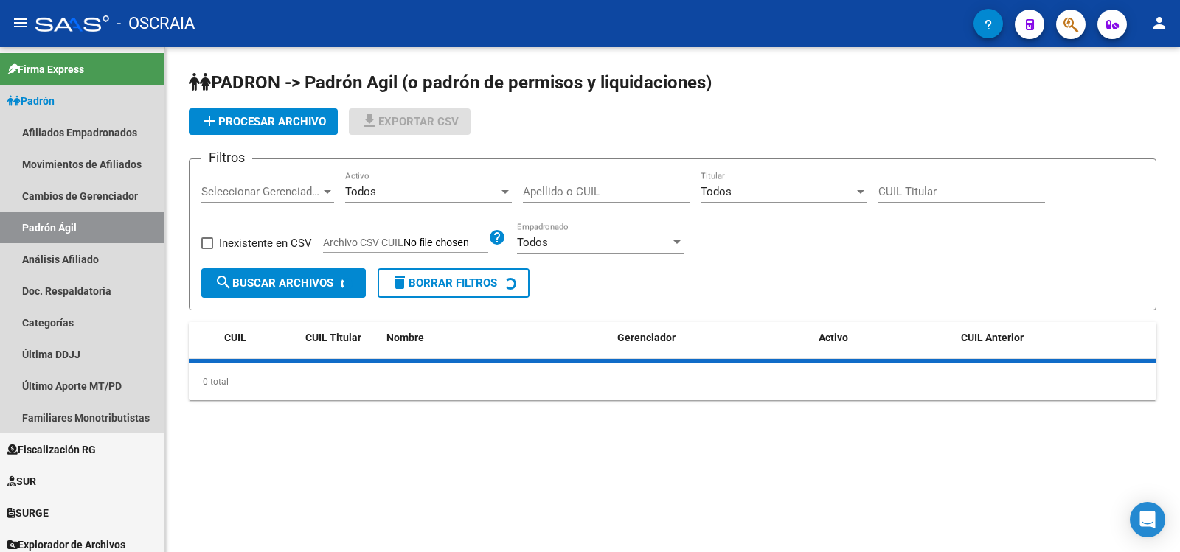
click at [98, 259] on link "Análisis Afiliado" at bounding box center [82, 259] width 164 height 32
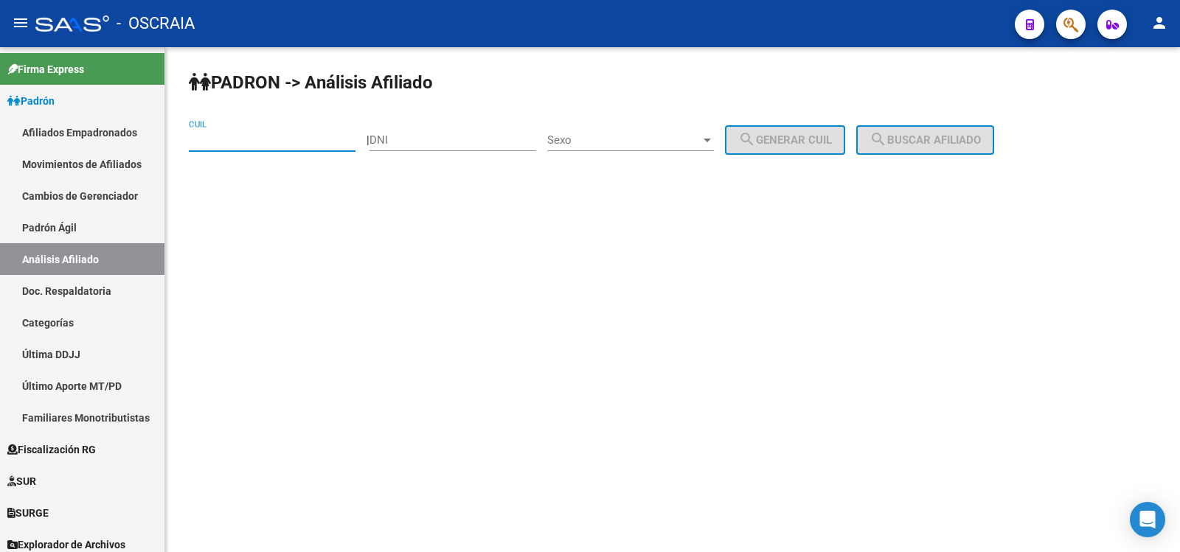
click at [224, 139] on input "CUIL" at bounding box center [272, 140] width 167 height 13
paste input "27-36387143-2"
type input "27-36387143-2"
click at [935, 148] on button "search Buscar afiliado" at bounding box center [925, 140] width 138 height 30
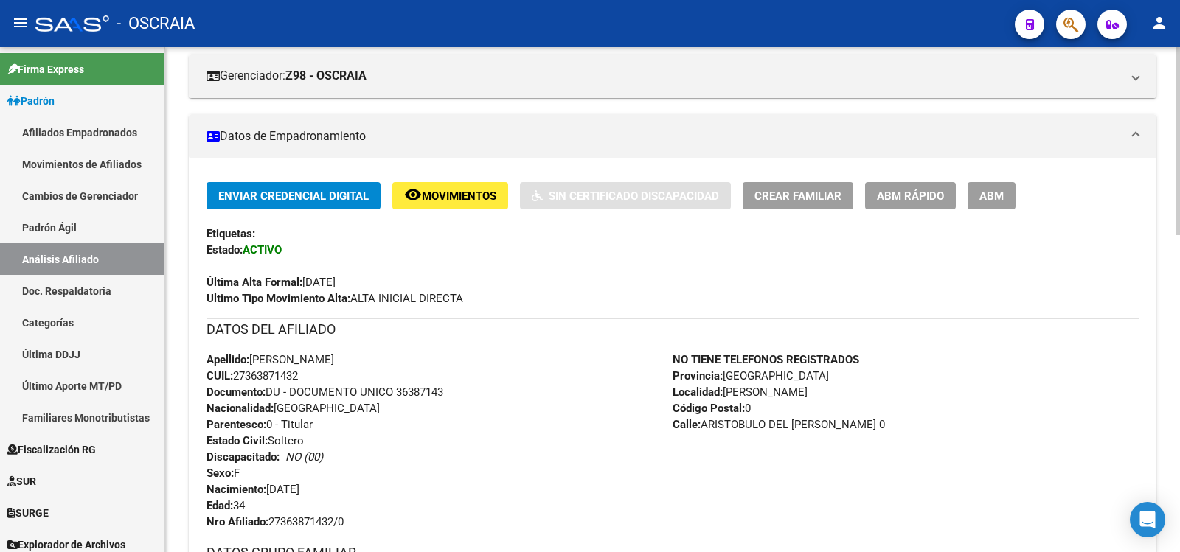
scroll to position [854, 0]
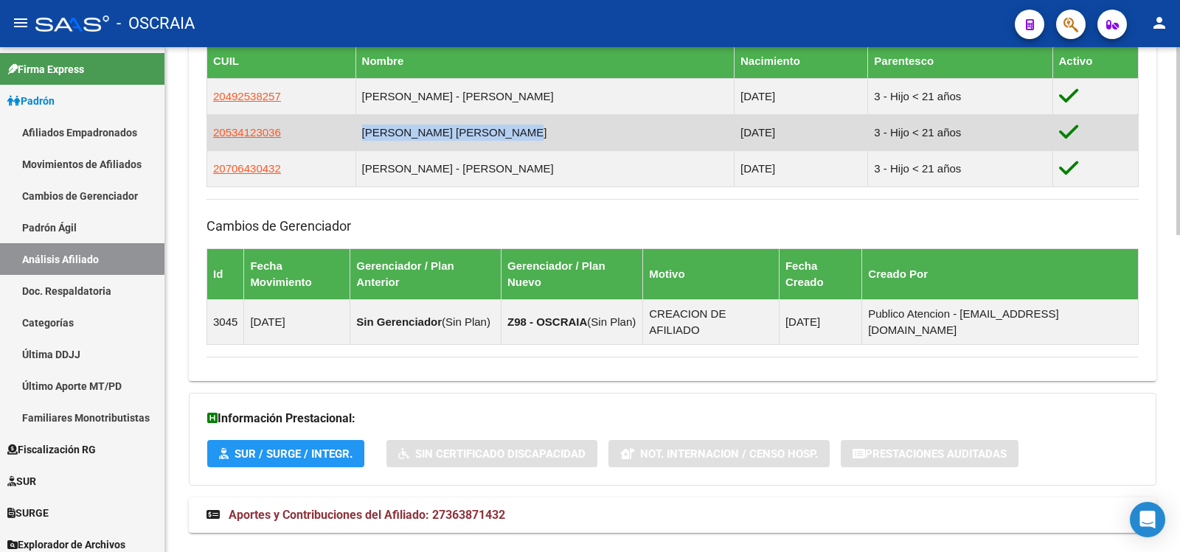
copy td "[PERSON_NAME] [PERSON_NAME]"
drag, startPoint x: 516, startPoint y: 139, endPoint x: 367, endPoint y: 134, distance: 149.8
click at [367, 134] on td "[PERSON_NAME] [PERSON_NAME]" at bounding box center [545, 132] width 378 height 36
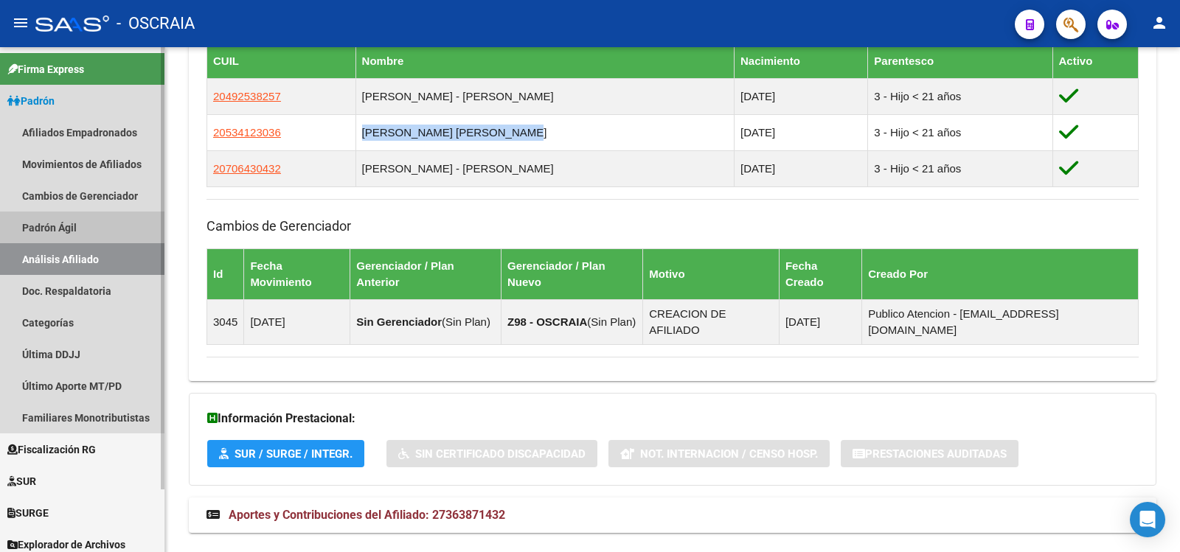
click at [125, 230] on link "Padrón Ágil" at bounding box center [82, 228] width 164 height 32
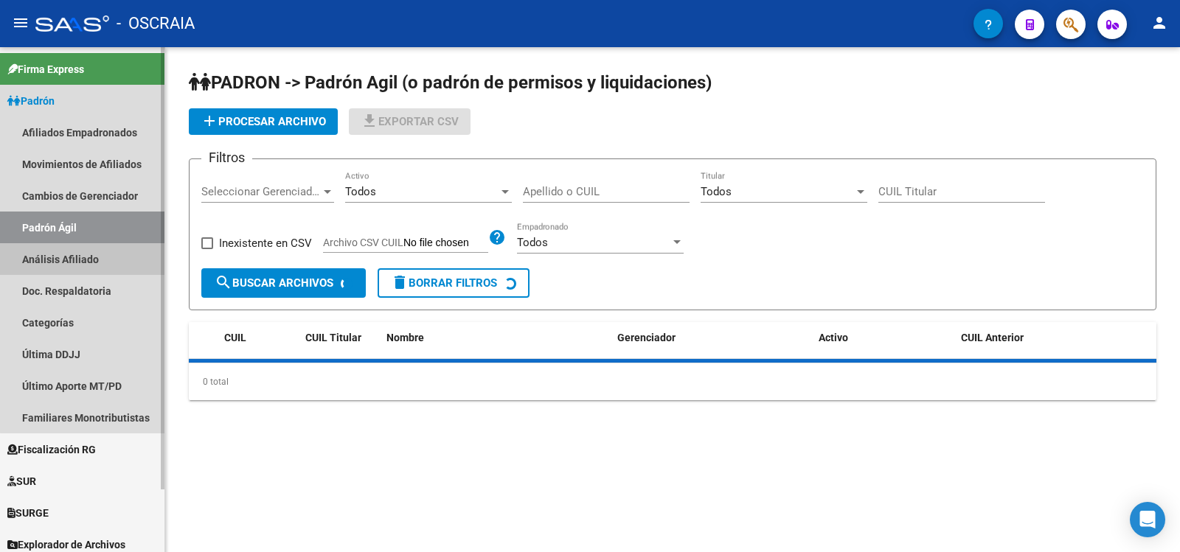
click at [122, 253] on link "Análisis Afiliado" at bounding box center [82, 259] width 164 height 32
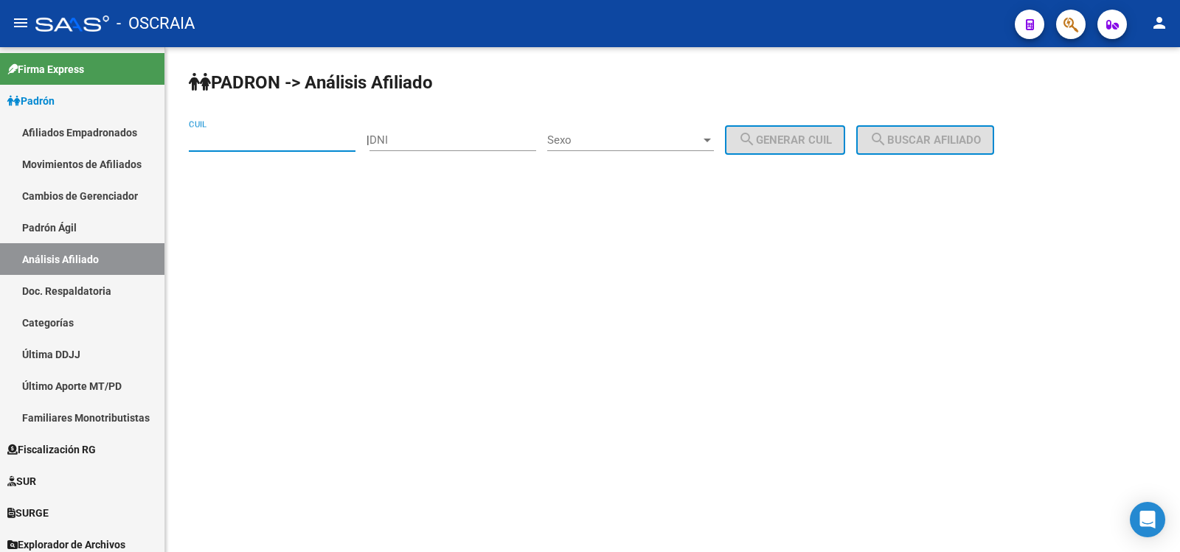
click at [255, 141] on input "CUIL" at bounding box center [272, 140] width 167 height 13
paste input "23-38997065-4"
type input "23-38997065-4"
click at [935, 148] on button "search Buscar afiliado" at bounding box center [925, 140] width 138 height 30
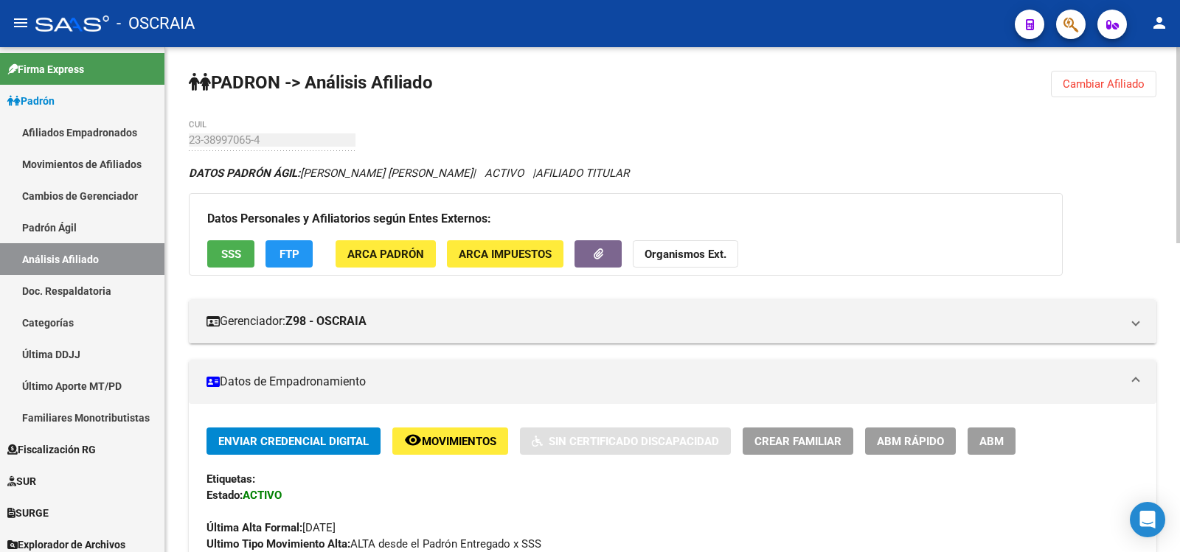
scroll to position [738, 0]
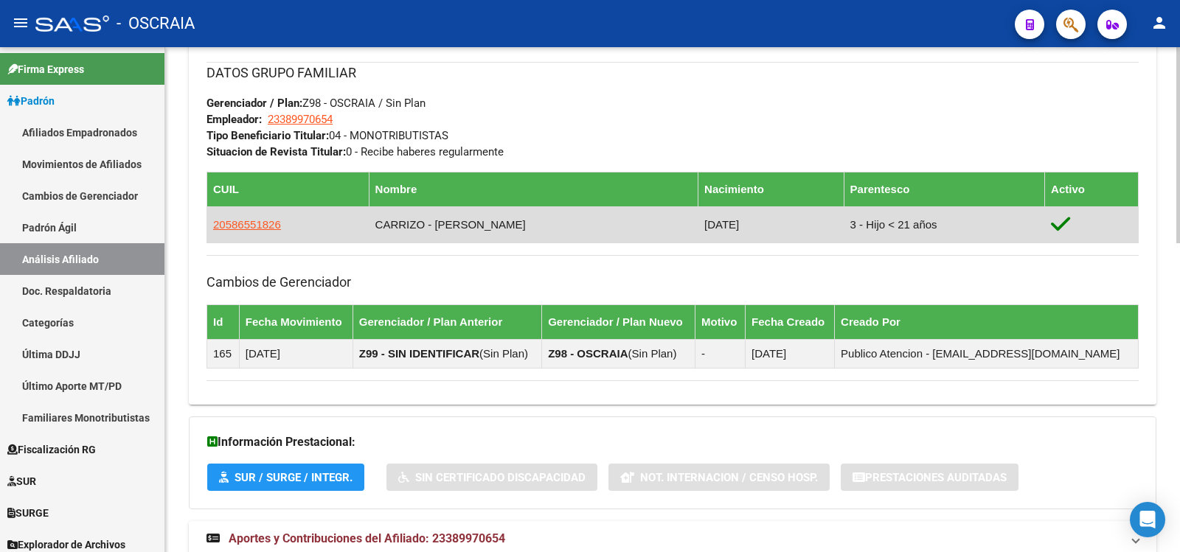
copy td "CARRIZO - [PERSON_NAME]"
drag, startPoint x: 520, startPoint y: 223, endPoint x: 370, endPoint y: 224, distance: 149.7
click at [370, 224] on td "CARRIZO - [PERSON_NAME]" at bounding box center [534, 225] width 330 height 36
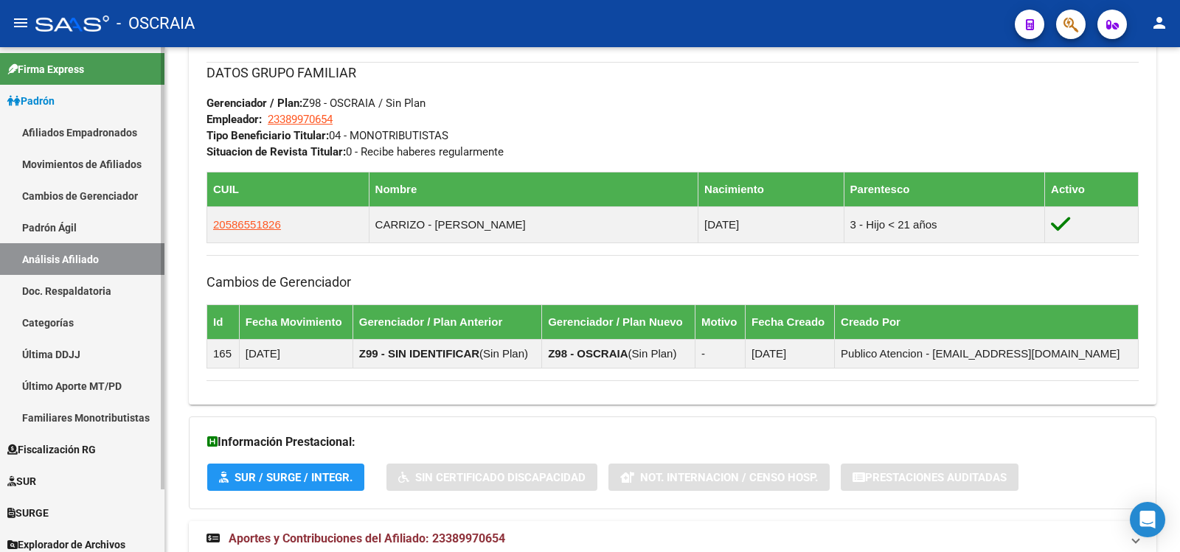
click at [89, 285] on link "Doc. Respaldatoria" at bounding box center [82, 291] width 164 height 32
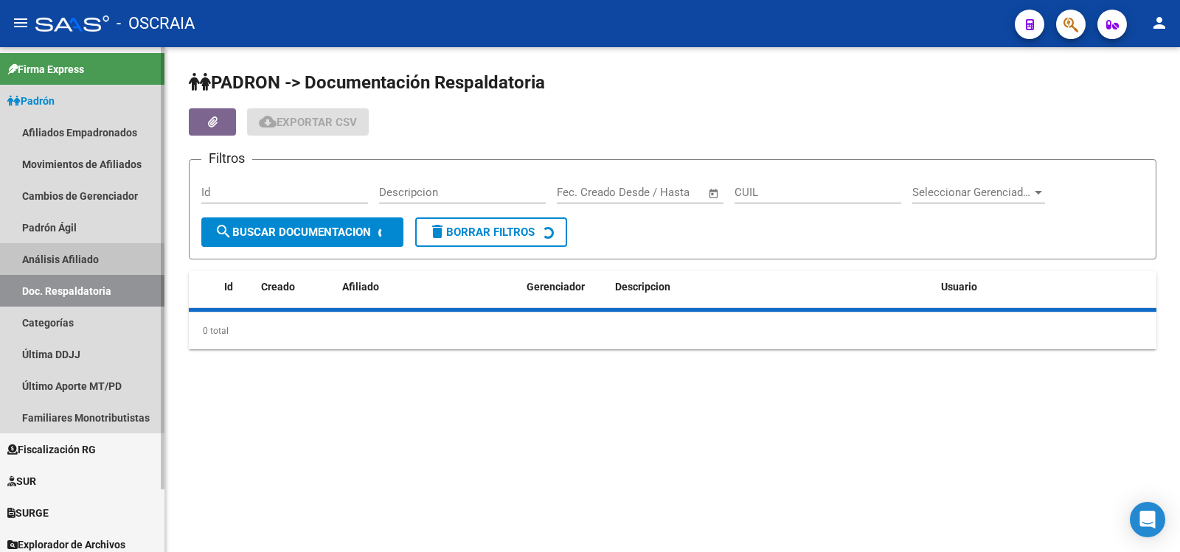
click at [89, 244] on link "Análisis Afiliado" at bounding box center [82, 259] width 164 height 32
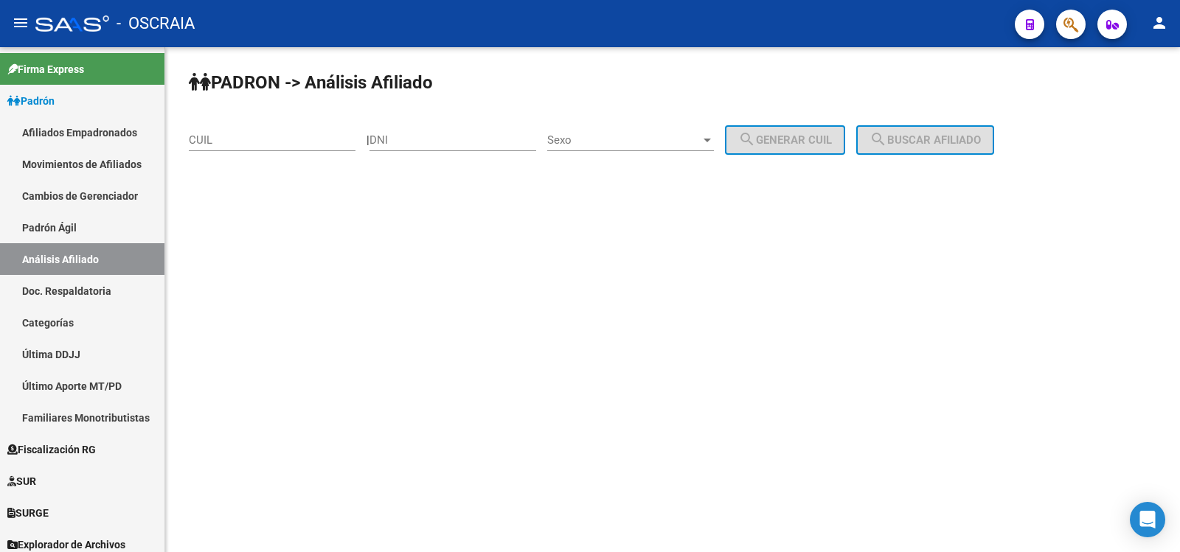
click at [225, 128] on div "CUIL" at bounding box center [272, 135] width 167 height 32
click at [229, 131] on div "CUIL" at bounding box center [272, 135] width 167 height 32
paste input "27-36387143-2"
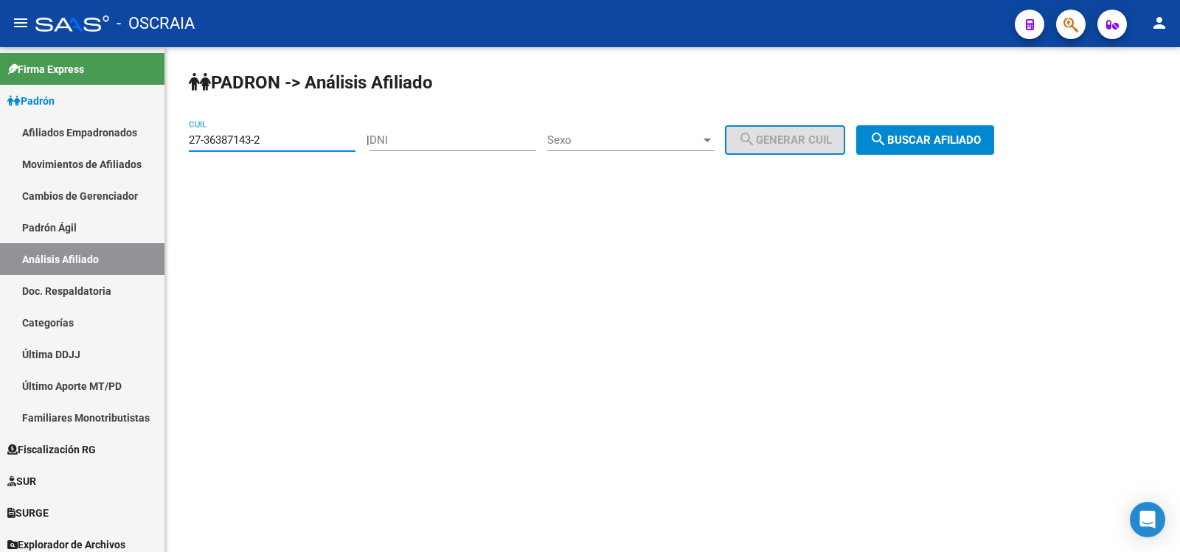
type input "27-36387143-2"
click at [915, 143] on span "search Buscar afiliado" at bounding box center [925, 140] width 111 height 13
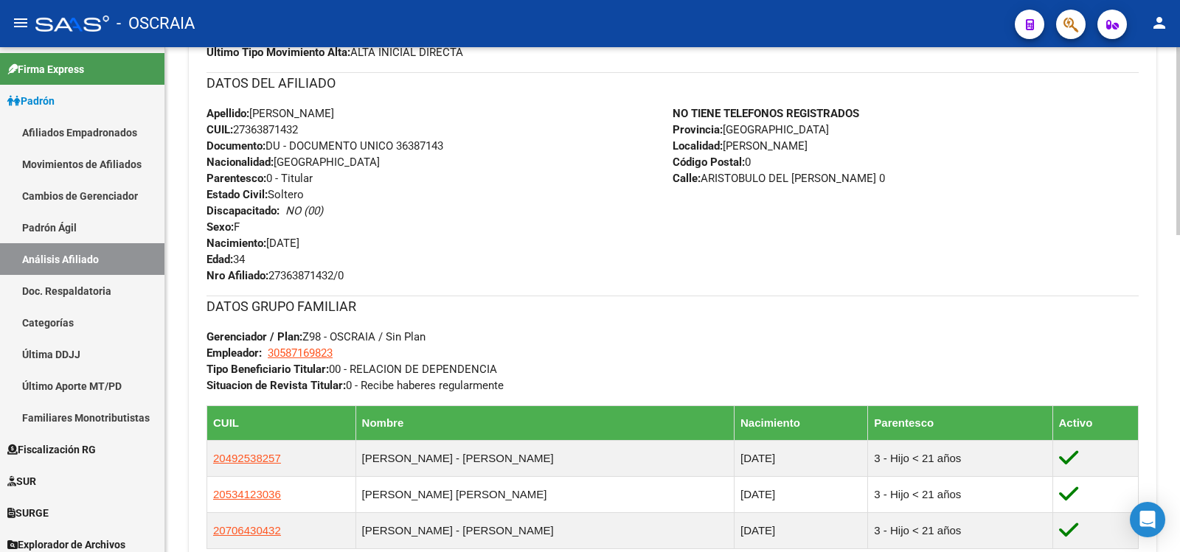
scroll to position [738, 0]
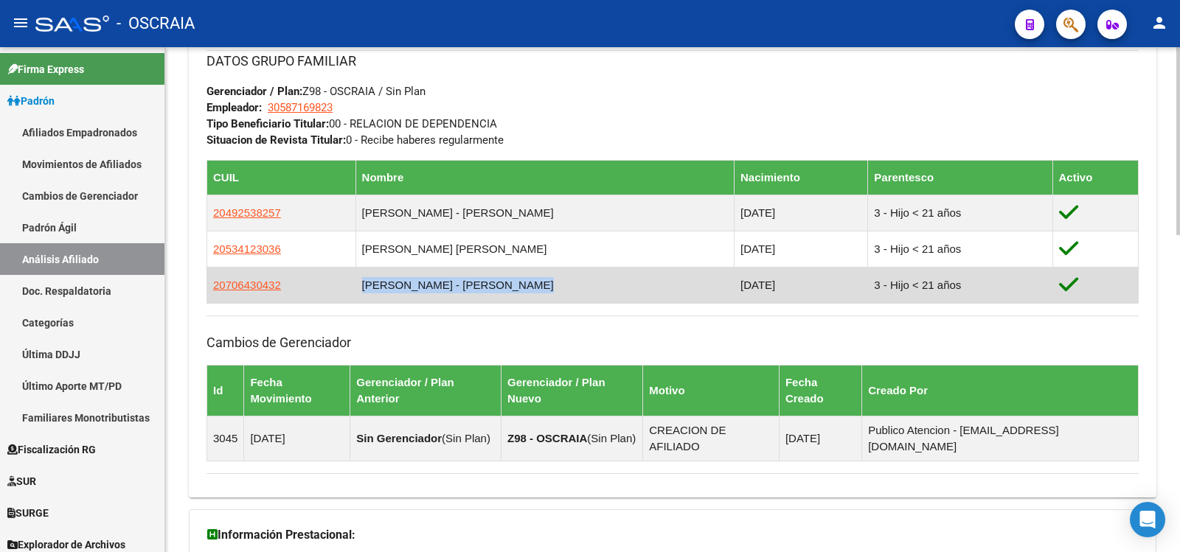
drag, startPoint x: 530, startPoint y: 292, endPoint x: 365, endPoint y: 291, distance: 165.2
click at [365, 291] on td "[PERSON_NAME] - [PERSON_NAME]" at bounding box center [545, 285] width 378 height 36
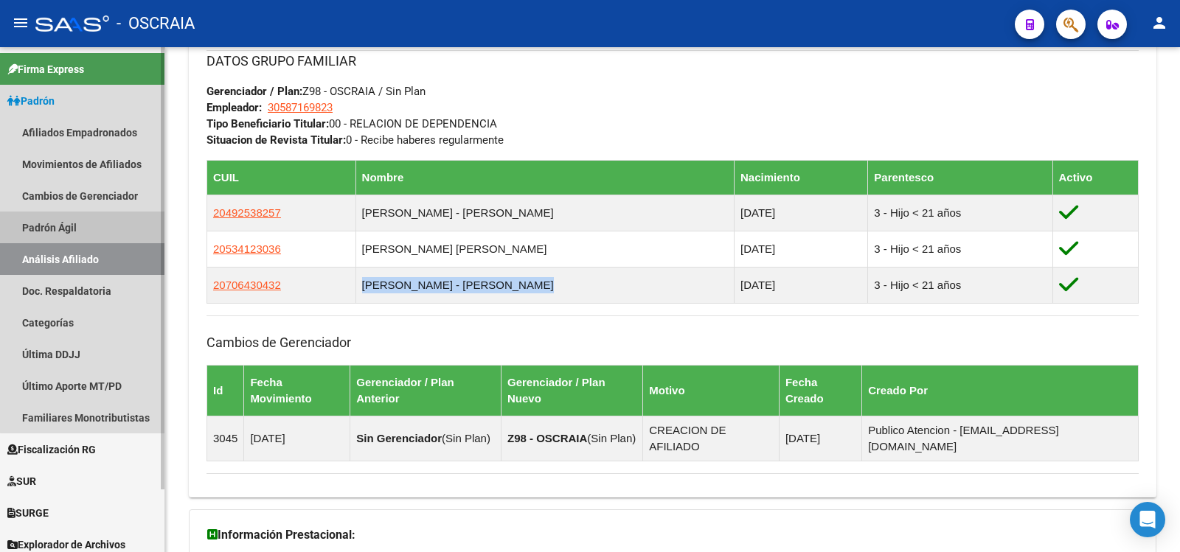
click at [106, 237] on link "Padrón Ágil" at bounding box center [82, 228] width 164 height 32
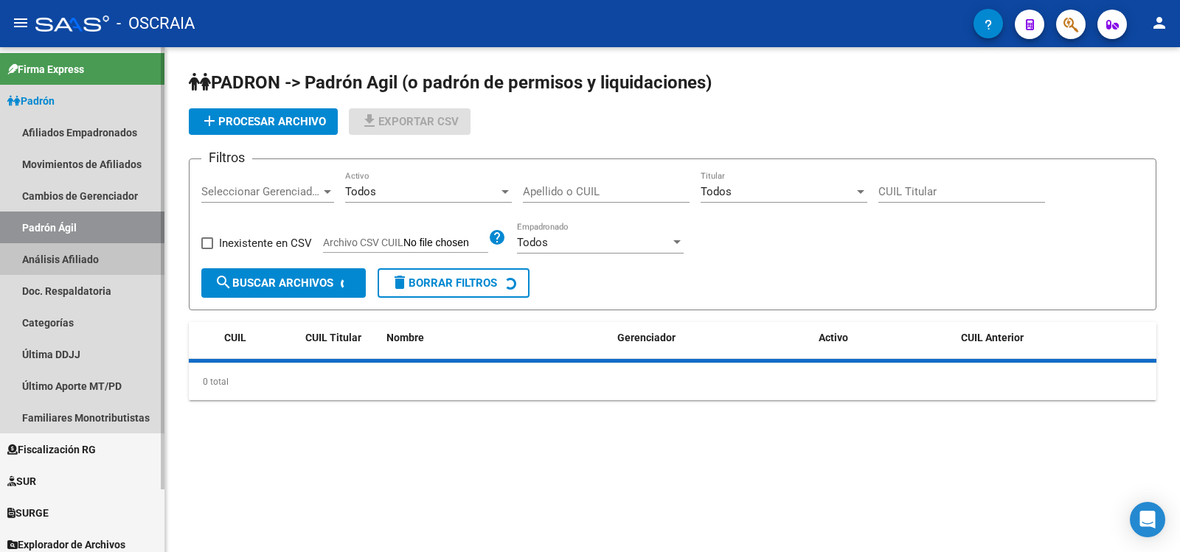
click at [103, 246] on link "Análisis Afiliado" at bounding box center [82, 259] width 164 height 32
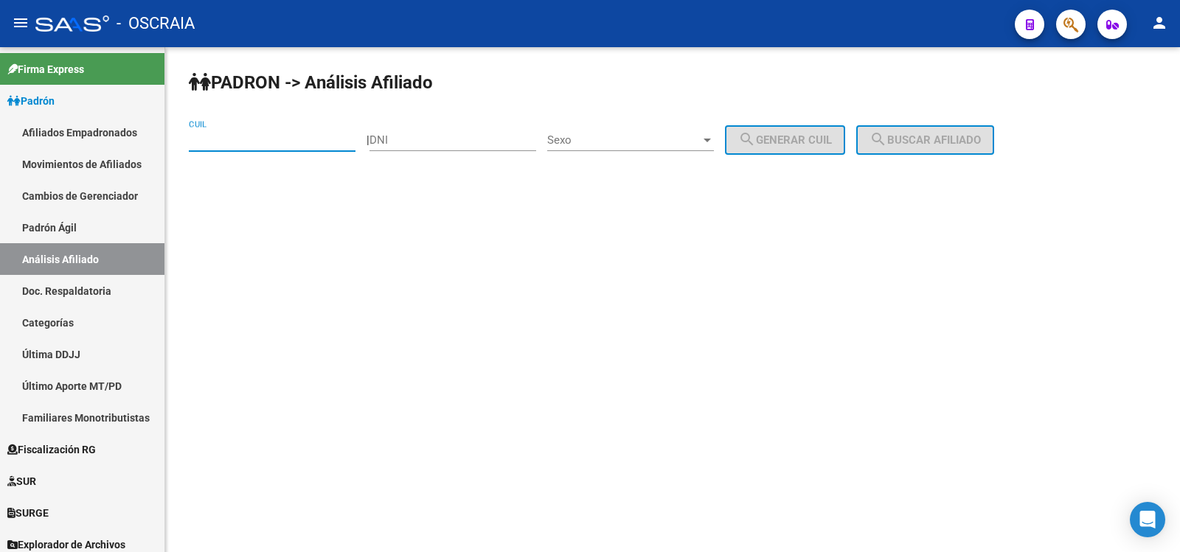
click at [233, 144] on input "CUIL" at bounding box center [272, 140] width 167 height 13
paste input "20-26115074-4"
type input "20-26115074-4"
click at [939, 143] on span "search Buscar afiliado" at bounding box center [925, 140] width 111 height 13
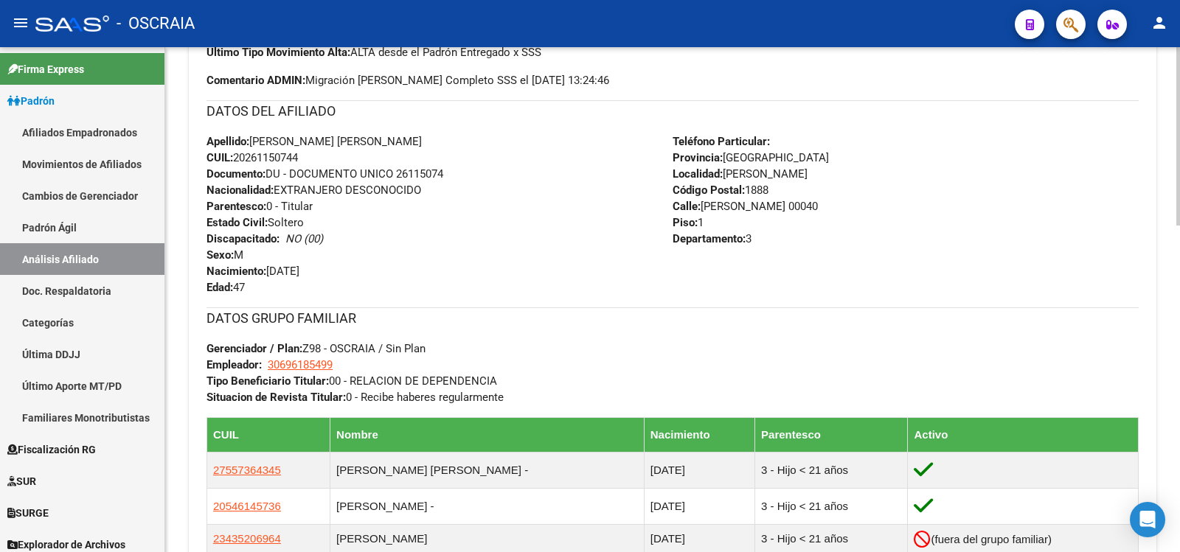
scroll to position [738, 0]
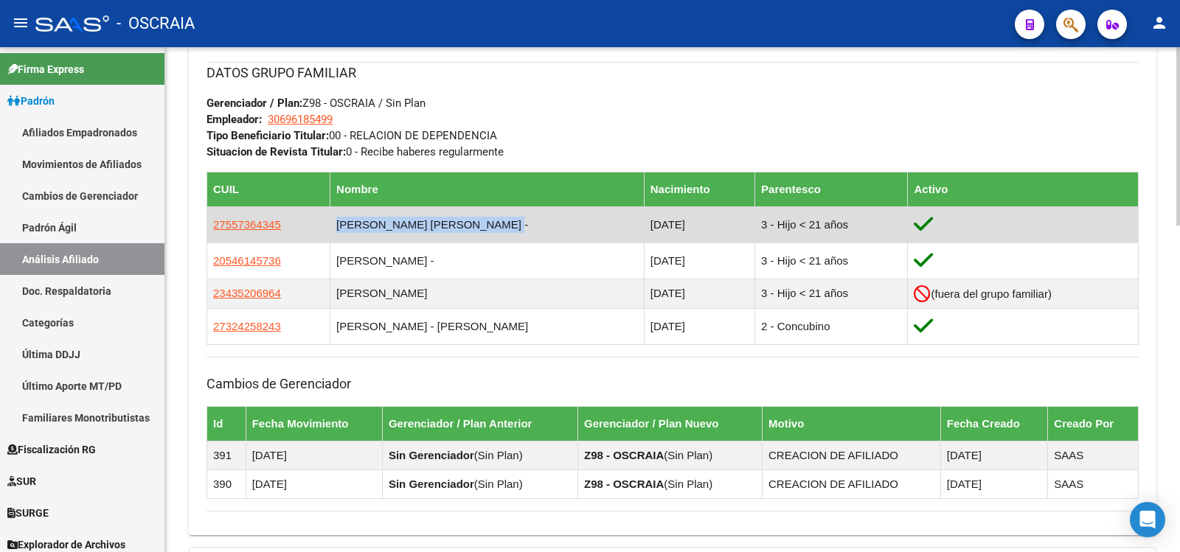
copy td "[PERSON_NAME] [PERSON_NAME] -"
drag, startPoint x: 458, startPoint y: 225, endPoint x: 339, endPoint y: 225, distance: 119.5
click at [339, 225] on td "[PERSON_NAME] [PERSON_NAME] -" at bounding box center [487, 225] width 314 height 36
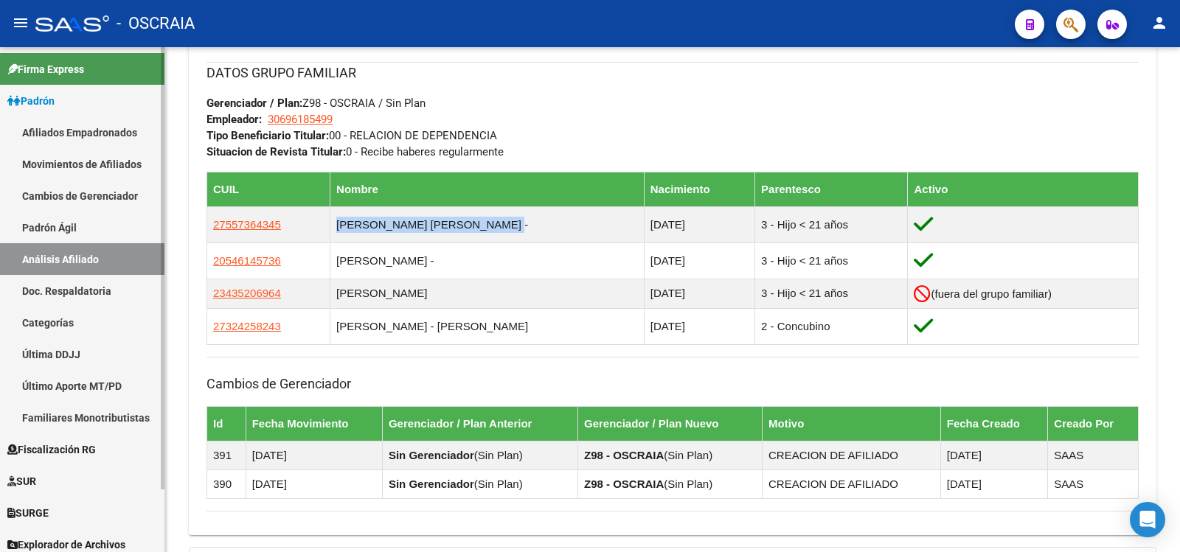
click at [89, 229] on link "Padrón Ágil" at bounding box center [82, 228] width 164 height 32
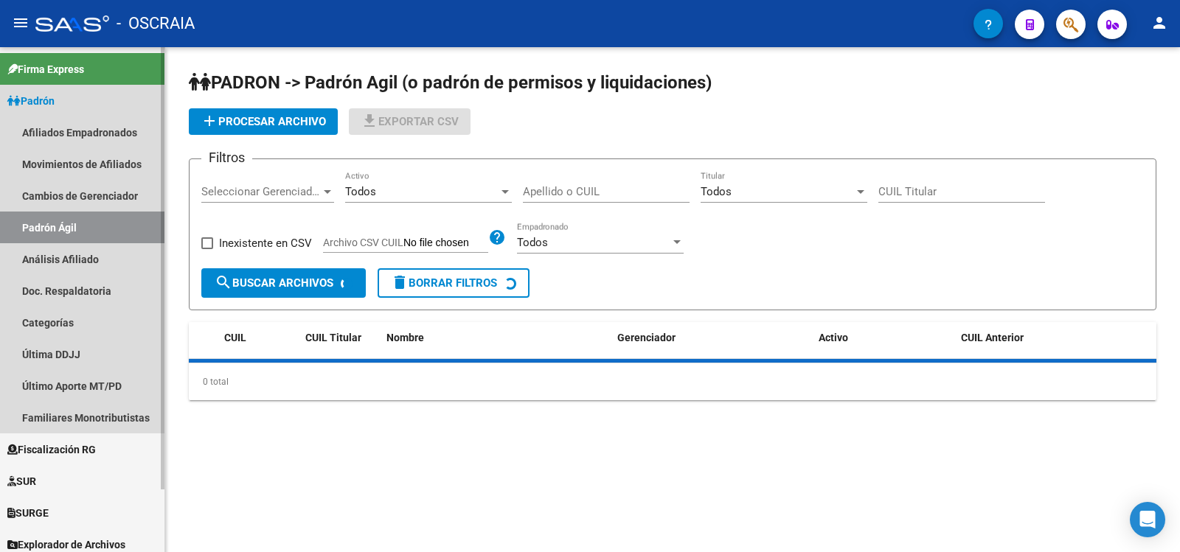
click at [107, 257] on link "Análisis Afiliado" at bounding box center [82, 259] width 164 height 32
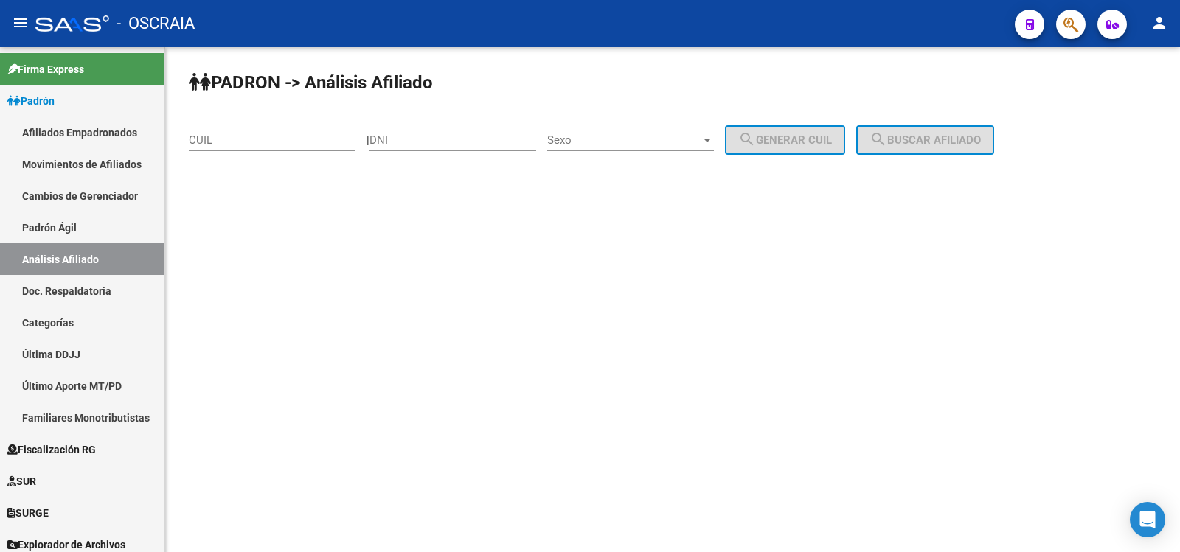
click at [259, 142] on input "CUIL" at bounding box center [272, 140] width 167 height 13
paste input "27-29077763-7"
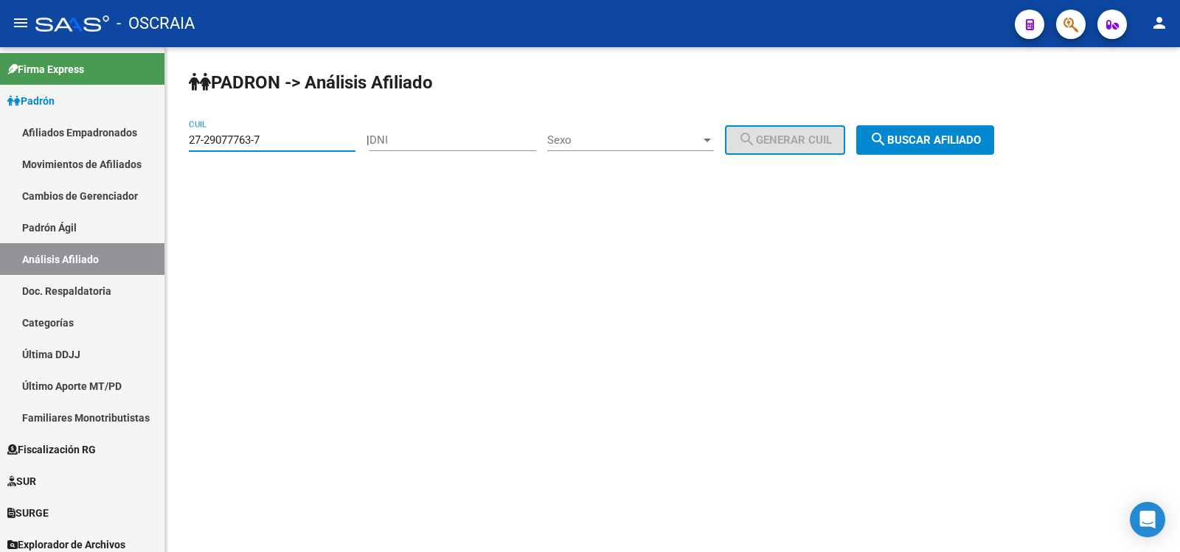
type input "27-29077763-7"
click at [915, 138] on span "search Buscar afiliado" at bounding box center [925, 140] width 111 height 13
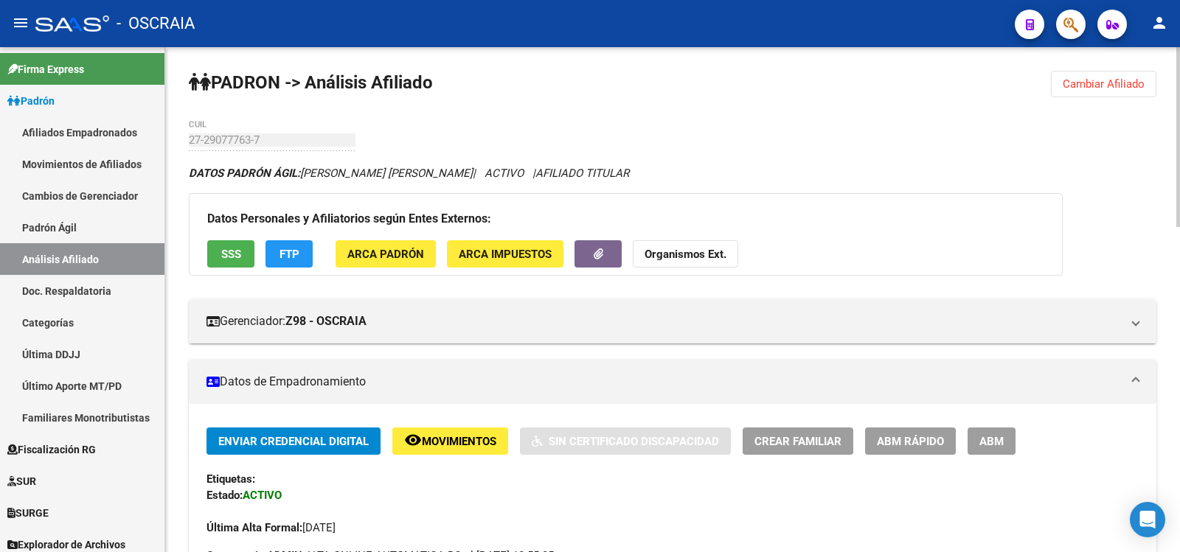
scroll to position [492, 0]
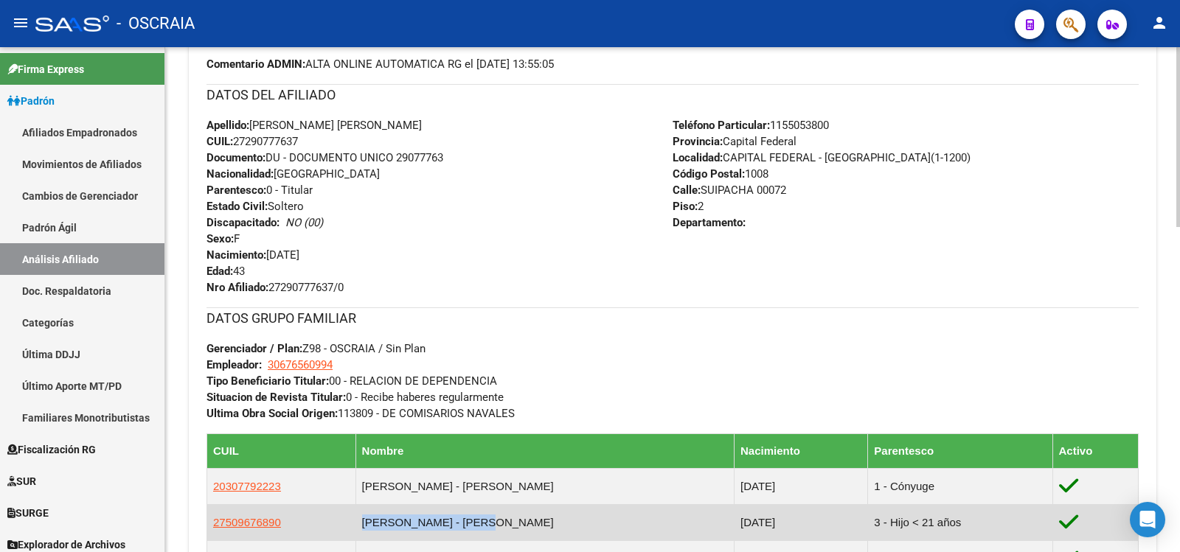
copy td "[PERSON_NAME] - [PERSON_NAME]"
drag, startPoint x: 496, startPoint y: 522, endPoint x: 381, endPoint y: 521, distance: 115.1
click at [381, 521] on td "[PERSON_NAME] - [PERSON_NAME]" at bounding box center [545, 523] width 378 height 36
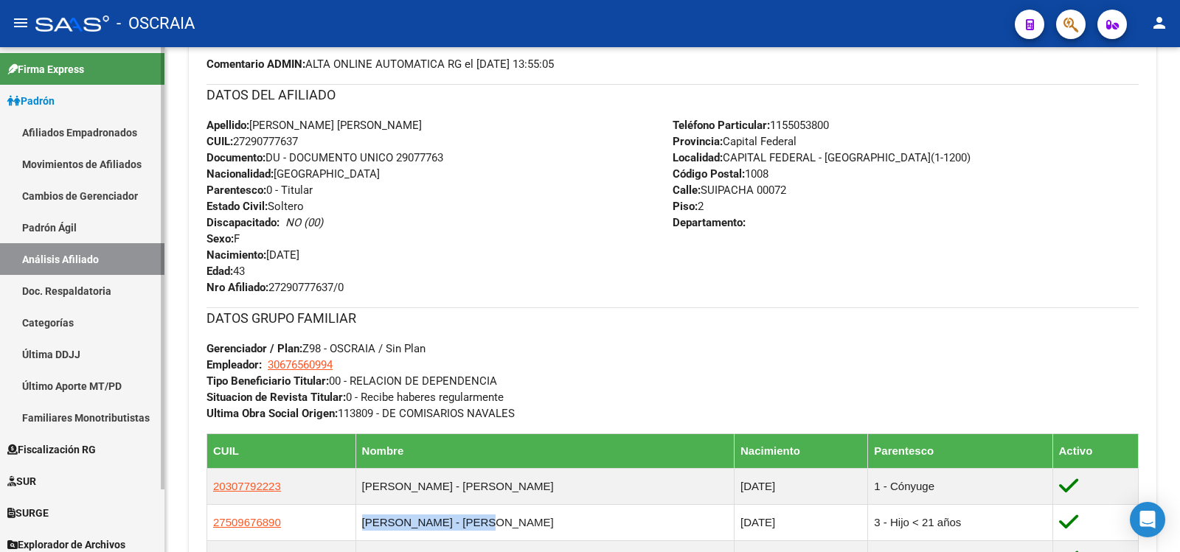
drag, startPoint x: 99, startPoint y: 232, endPoint x: 98, endPoint y: 263, distance: 31.0
click at [99, 233] on link "Padrón Ágil" at bounding box center [82, 228] width 164 height 32
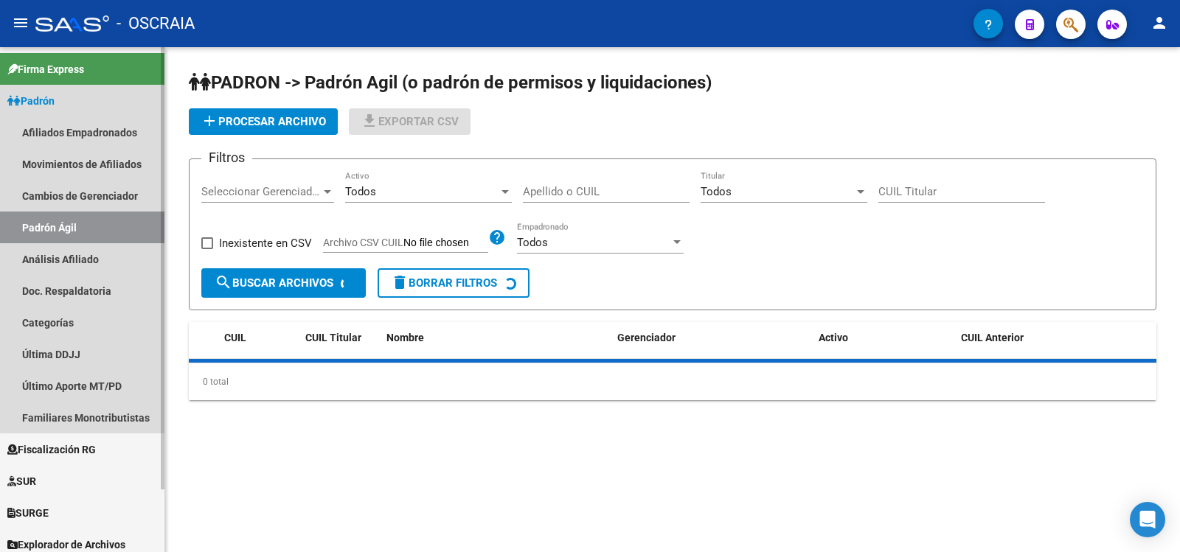
click at [99, 264] on link "Análisis Afiliado" at bounding box center [82, 259] width 164 height 32
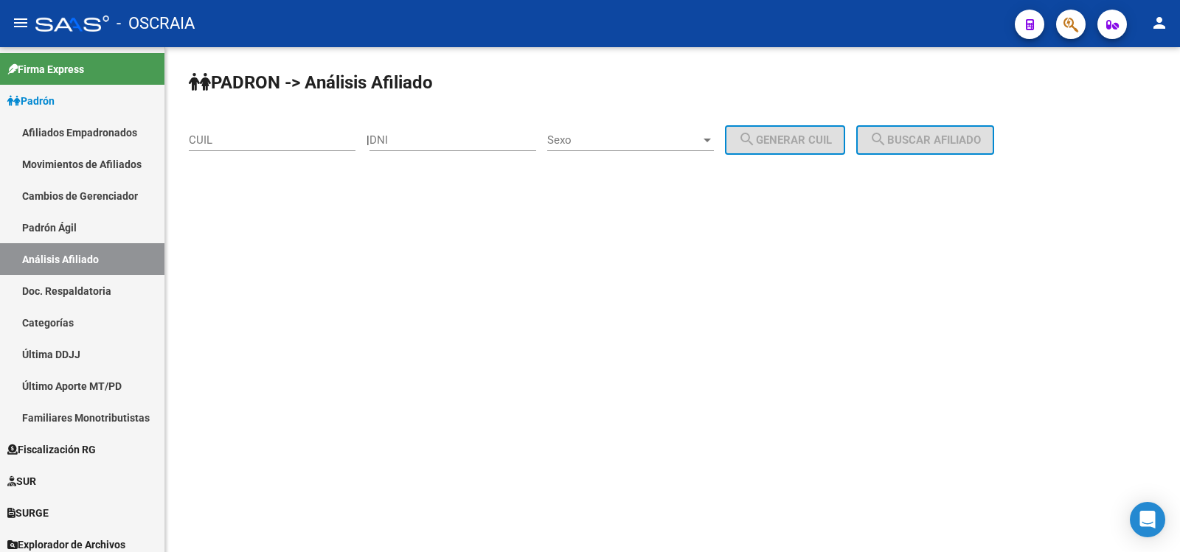
drag, startPoint x: 257, startPoint y: 125, endPoint x: 260, endPoint y: 136, distance: 12.2
click at [258, 125] on div "CUIL" at bounding box center [272, 135] width 167 height 32
click at [260, 136] on input "CUIL" at bounding box center [272, 140] width 167 height 13
paste input "27-29077763-7"
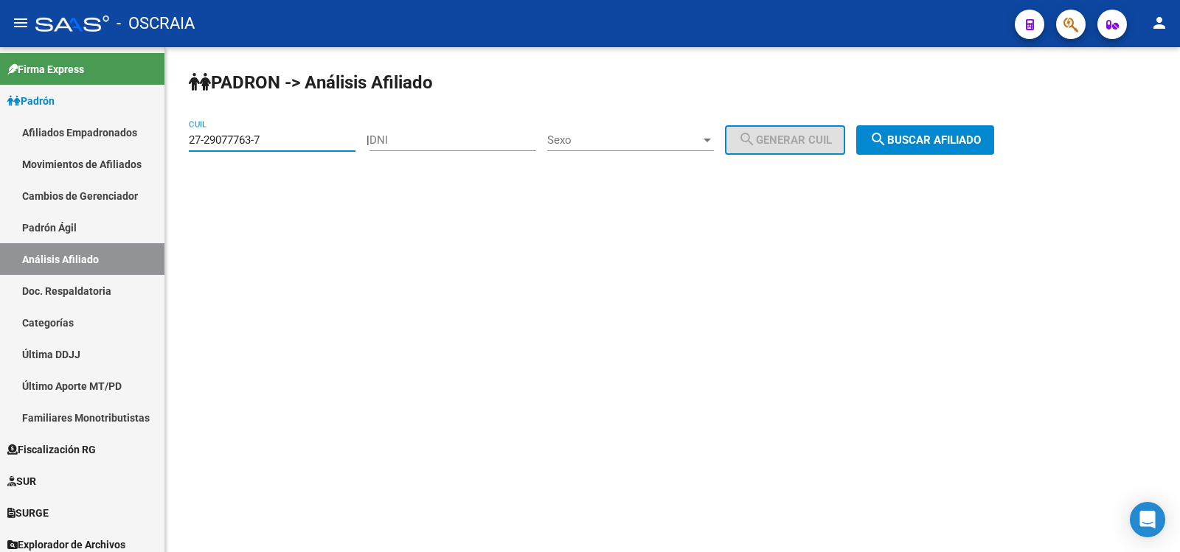
type input "27-29077763-7"
click at [887, 141] on mat-icon "search" at bounding box center [879, 140] width 18 height 18
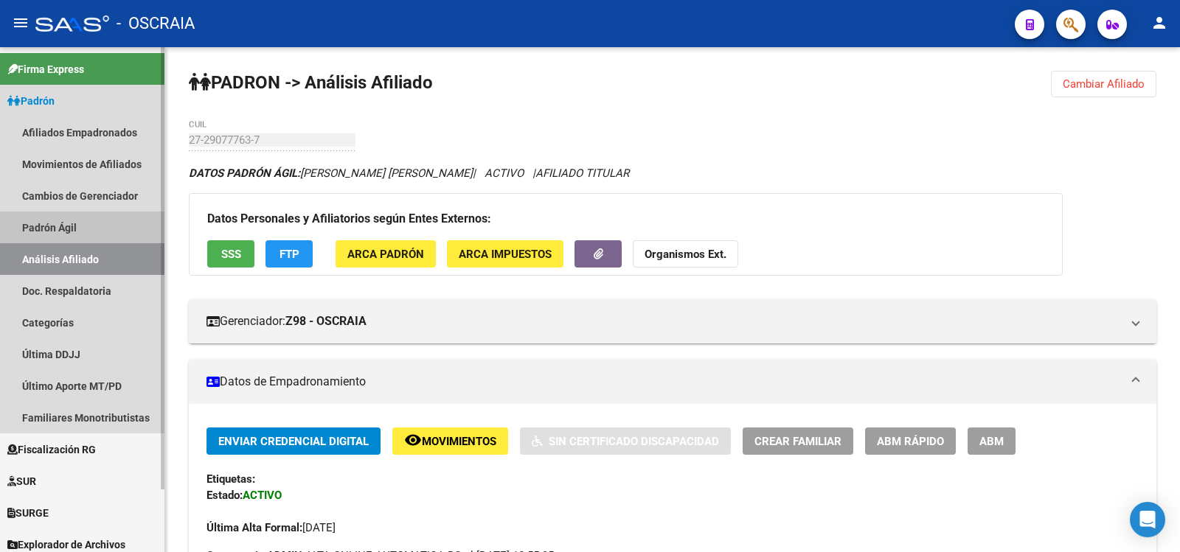
click at [89, 248] on link "Análisis Afiliado" at bounding box center [82, 259] width 164 height 32
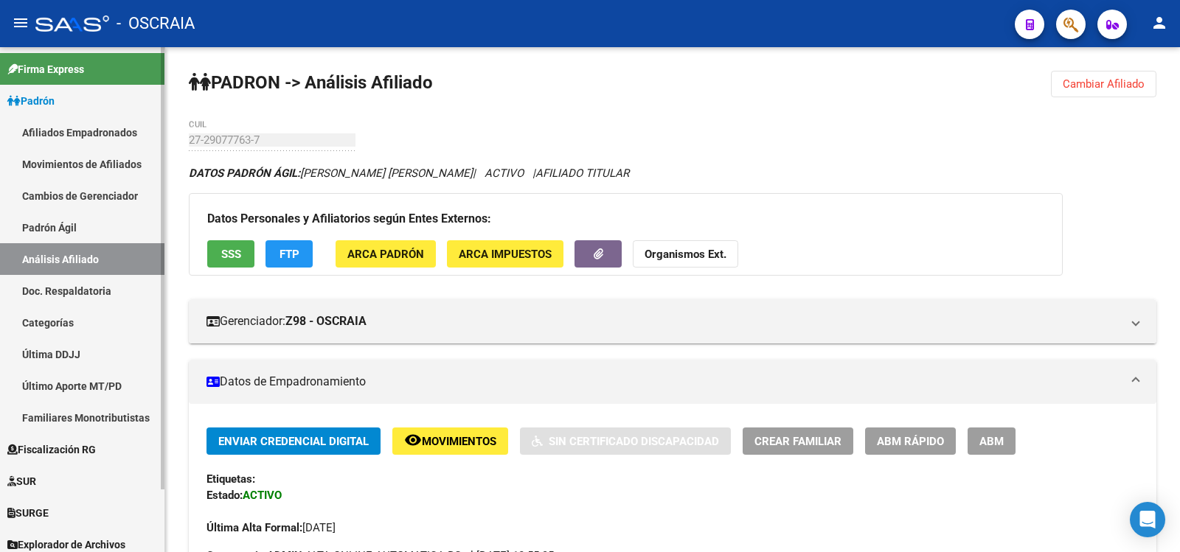
click at [100, 217] on link "Padrón Ágil" at bounding box center [82, 228] width 164 height 32
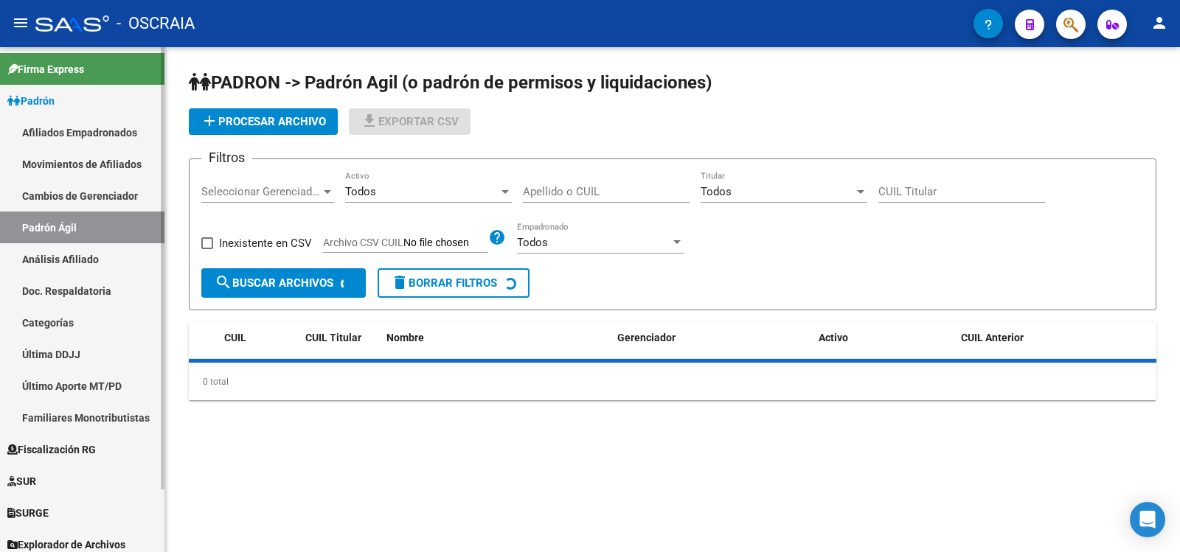
click at [89, 256] on link "Análisis Afiliado" at bounding box center [82, 259] width 164 height 32
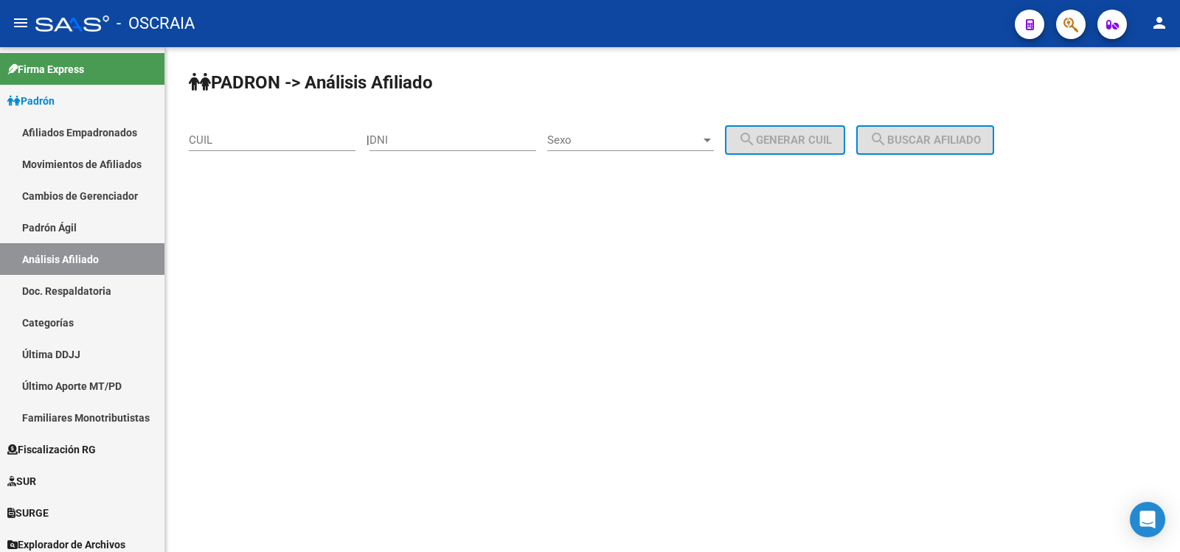
click at [252, 144] on input "CUIL" at bounding box center [272, 140] width 167 height 13
paste input "20-30911077-4"
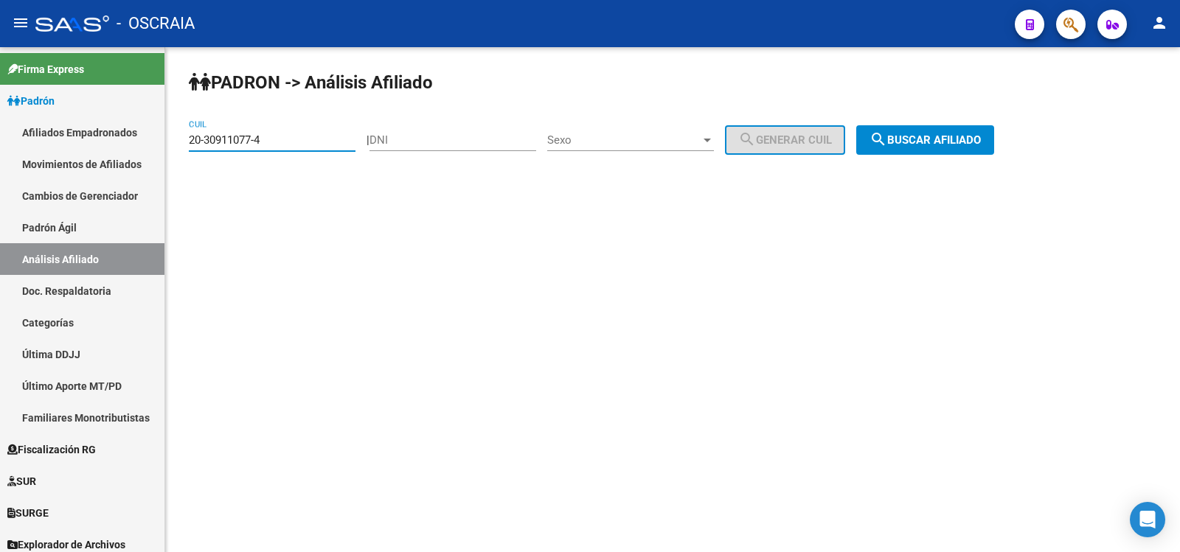
type input "20-30911077-4"
click at [965, 145] on span "search Buscar afiliado" at bounding box center [925, 140] width 111 height 13
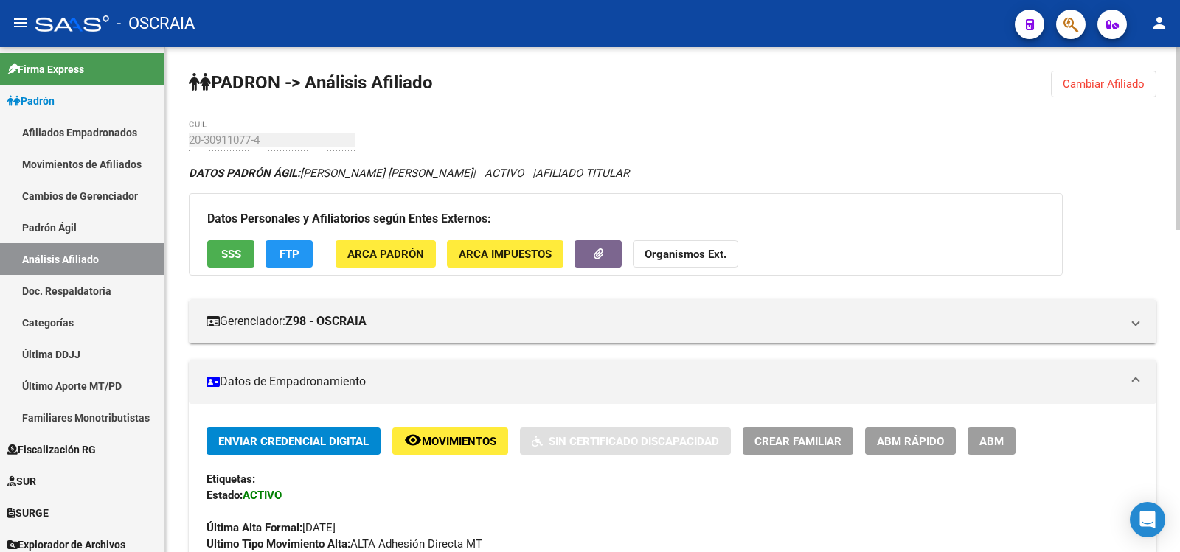
scroll to position [492, 0]
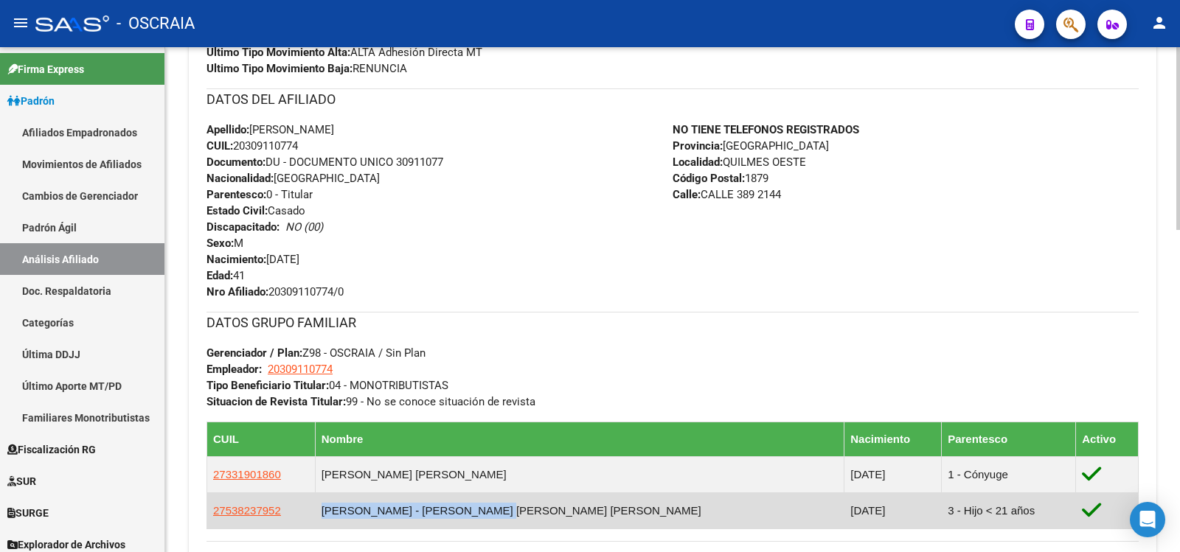
copy td "[PERSON_NAME] - [PERSON_NAME] [PERSON_NAME] [PERSON_NAME]"
drag, startPoint x: 515, startPoint y: 512, endPoint x: 363, endPoint y: 516, distance: 152.0
click at [363, 516] on td "[PERSON_NAME] - [PERSON_NAME] [PERSON_NAME] [PERSON_NAME]" at bounding box center [580, 511] width 530 height 36
click at [364, 515] on td "[PERSON_NAME] - [PERSON_NAME] [PERSON_NAME] [PERSON_NAME]" at bounding box center [580, 511] width 530 height 36
click at [484, 511] on td "[PERSON_NAME] - [PERSON_NAME] [PERSON_NAME] [PERSON_NAME]" at bounding box center [580, 511] width 530 height 36
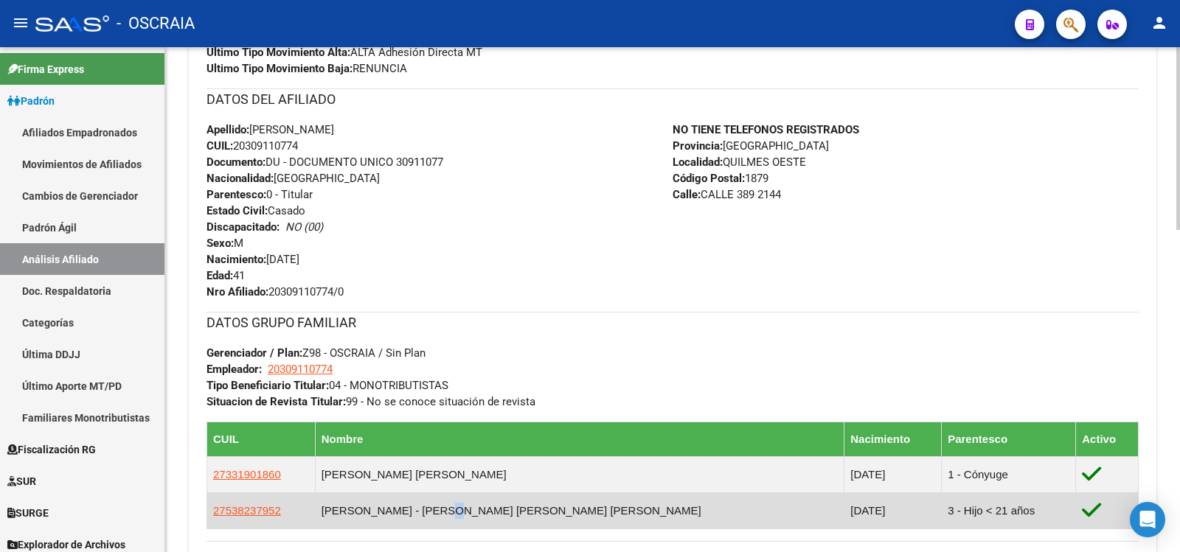
click at [484, 511] on td "[PERSON_NAME] - [PERSON_NAME] [PERSON_NAME] [PERSON_NAME]" at bounding box center [580, 511] width 530 height 36
copy td "[PERSON_NAME] - [PERSON_NAME] [PERSON_NAME] [PERSON_NAME]"
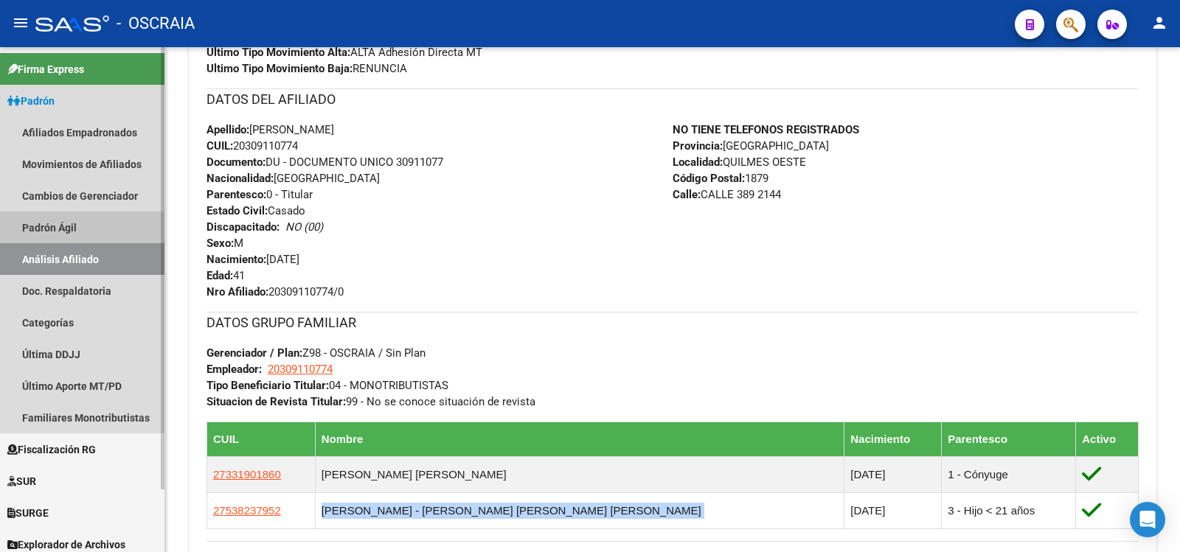
click at [83, 228] on link "Padrón Ágil" at bounding box center [82, 228] width 164 height 32
drag, startPoint x: 83, startPoint y: 228, endPoint x: 97, endPoint y: 270, distance: 44.3
click at [83, 228] on link "Padrón Ágil" at bounding box center [82, 228] width 164 height 32
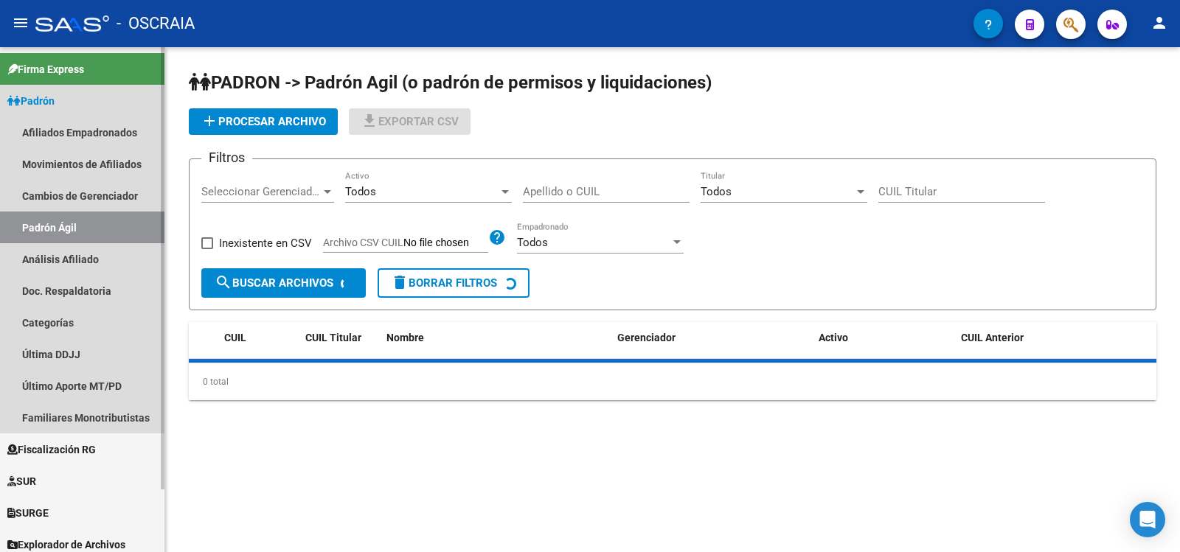
click at [97, 268] on link "Análisis Afiliado" at bounding box center [82, 259] width 164 height 32
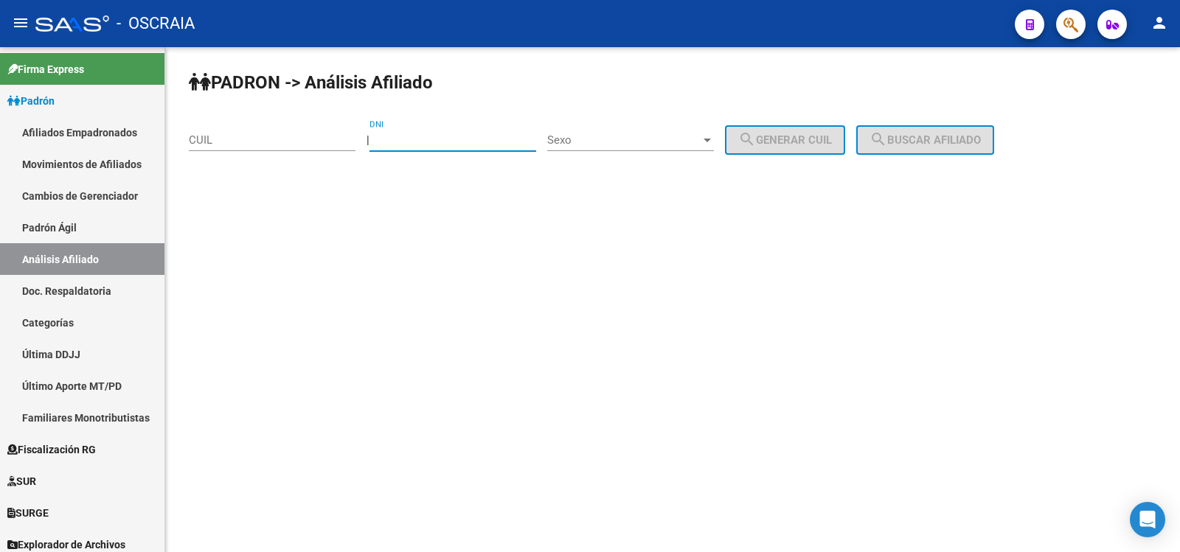
click at [423, 138] on input "DNI" at bounding box center [453, 140] width 167 height 13
type input "92436489"
click at [586, 130] on div "Sexo Sexo" at bounding box center [630, 135] width 167 height 32
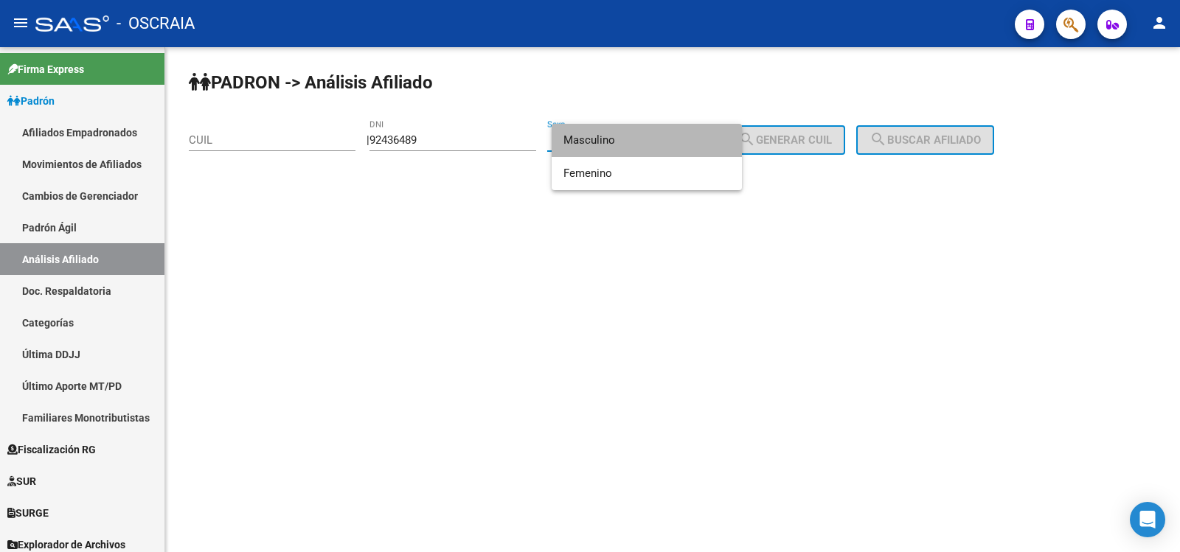
click at [622, 141] on span "Masculino" at bounding box center [647, 140] width 167 height 33
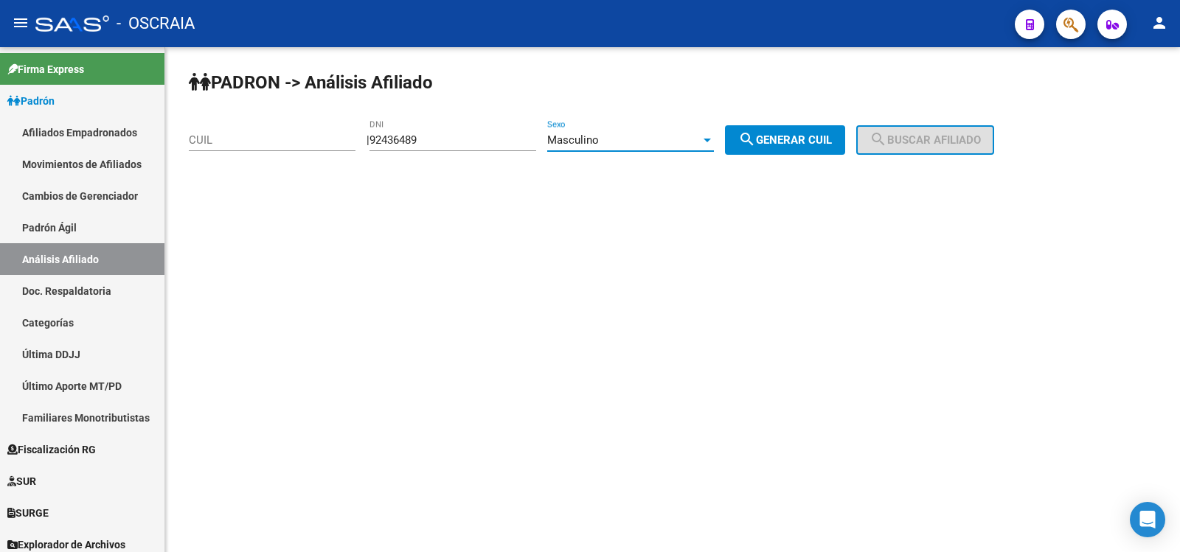
click at [783, 126] on button "search Generar CUIL" at bounding box center [785, 140] width 120 height 30
type input "20-92436489-1"
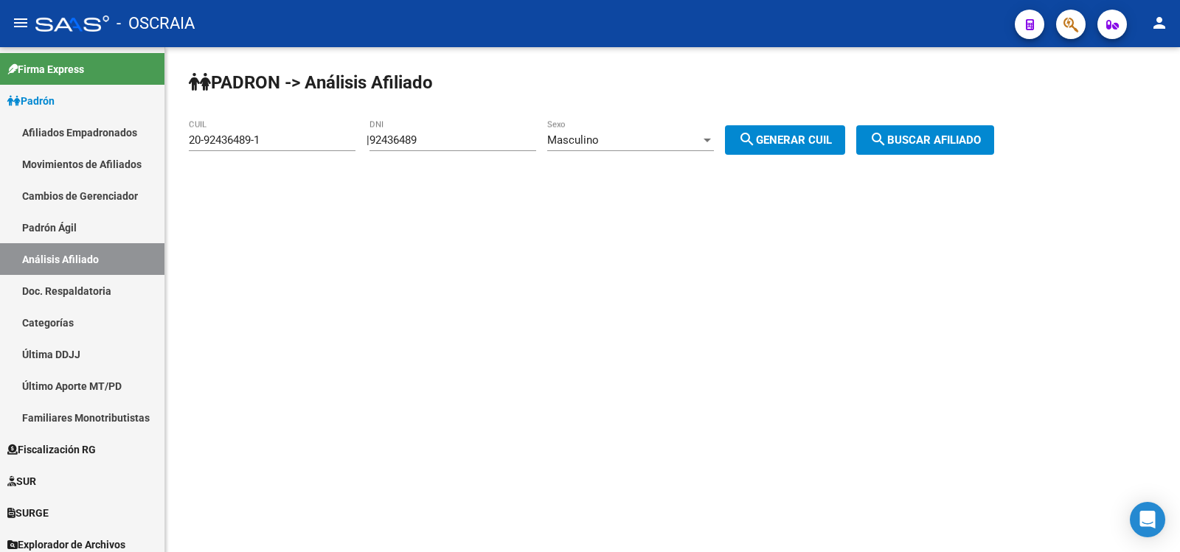
click at [916, 132] on button "search Buscar afiliado" at bounding box center [925, 140] width 138 height 30
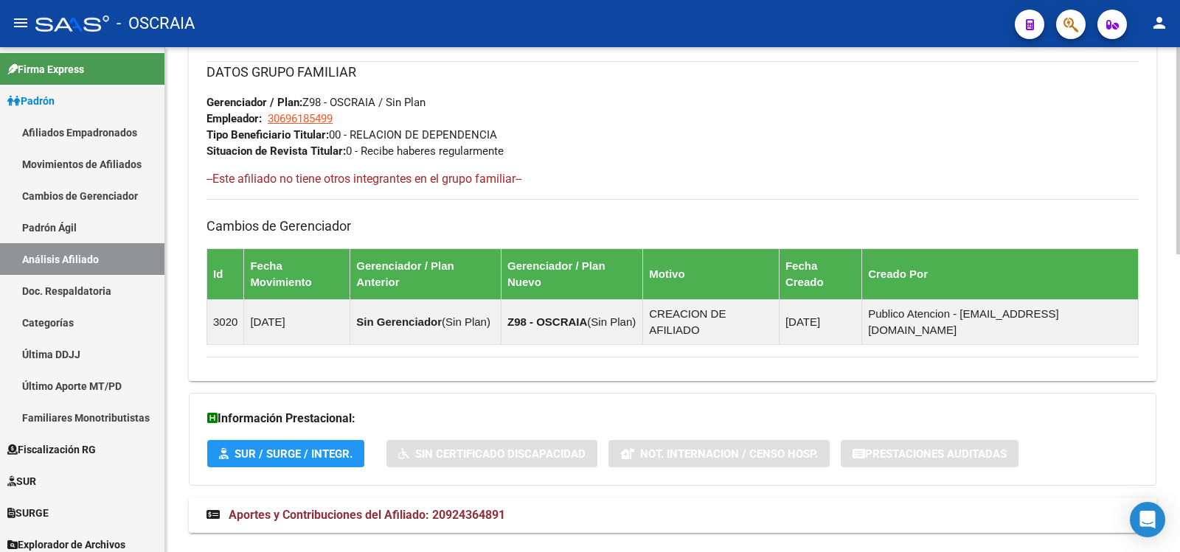
click at [493, 508] on span "Aportes y Contribuciones del Afiliado: 20924364891" at bounding box center [367, 515] width 277 height 14
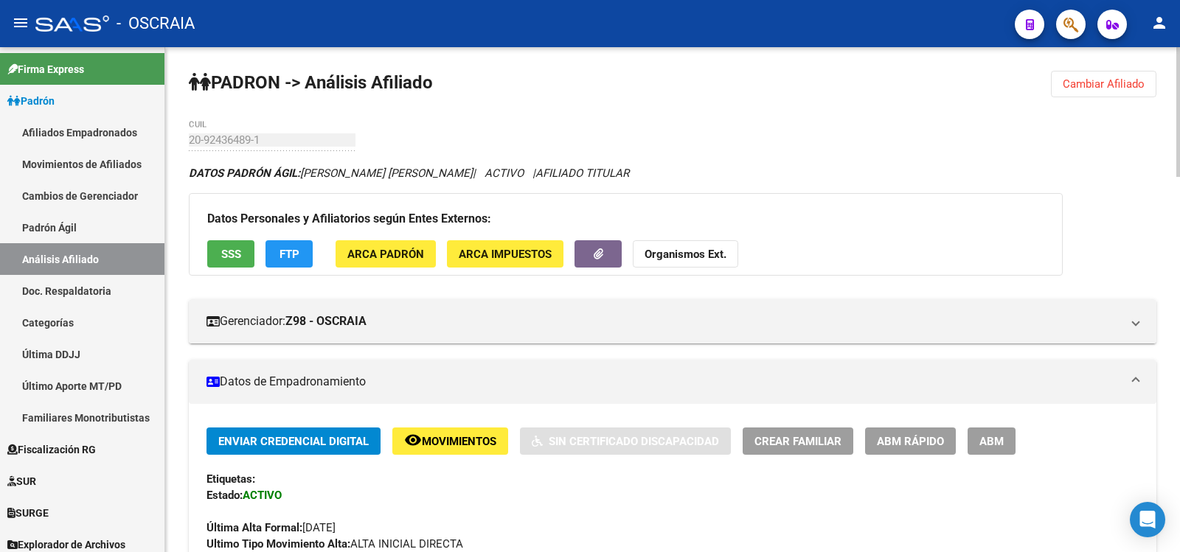
click at [358, 139] on div "20-92436489-1 CUIL" at bounding box center [278, 140] width 178 height 13
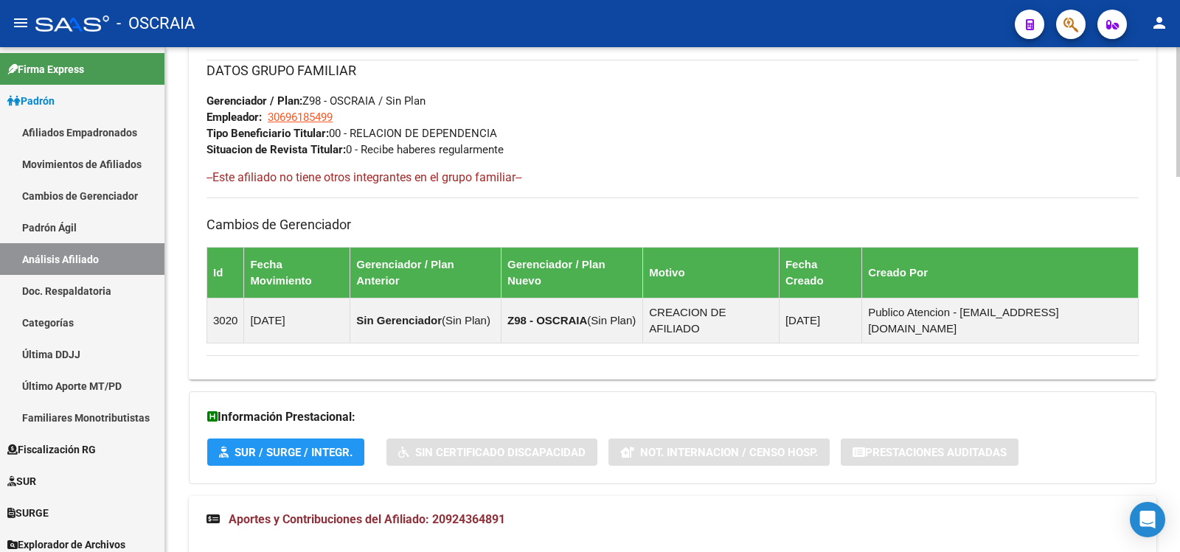
scroll to position [1466, 0]
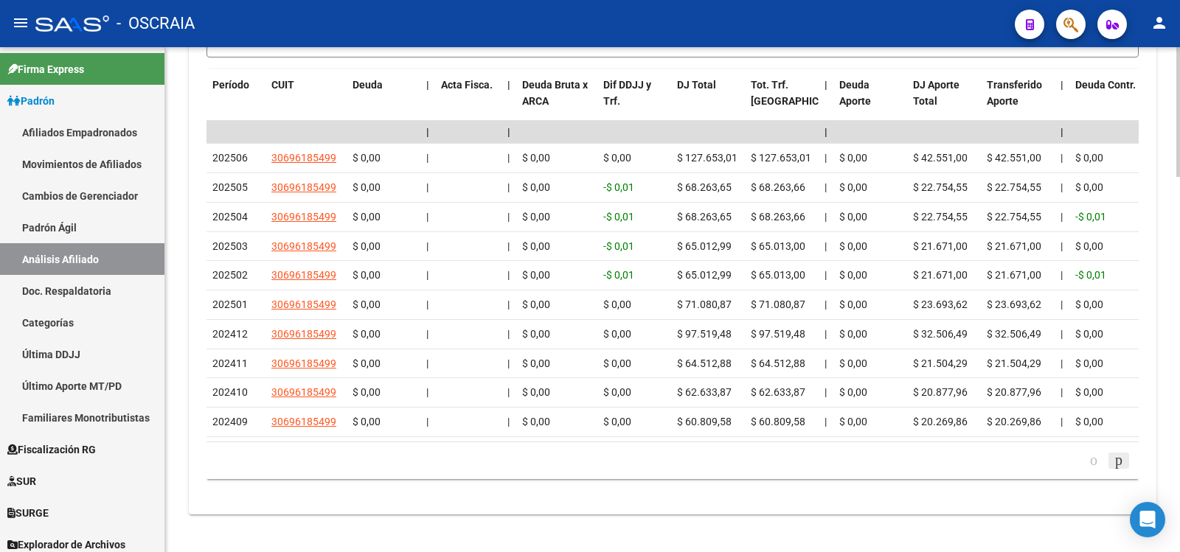
click at [1123, 451] on icon "go to next page" at bounding box center [1119, 460] width 12 height 18
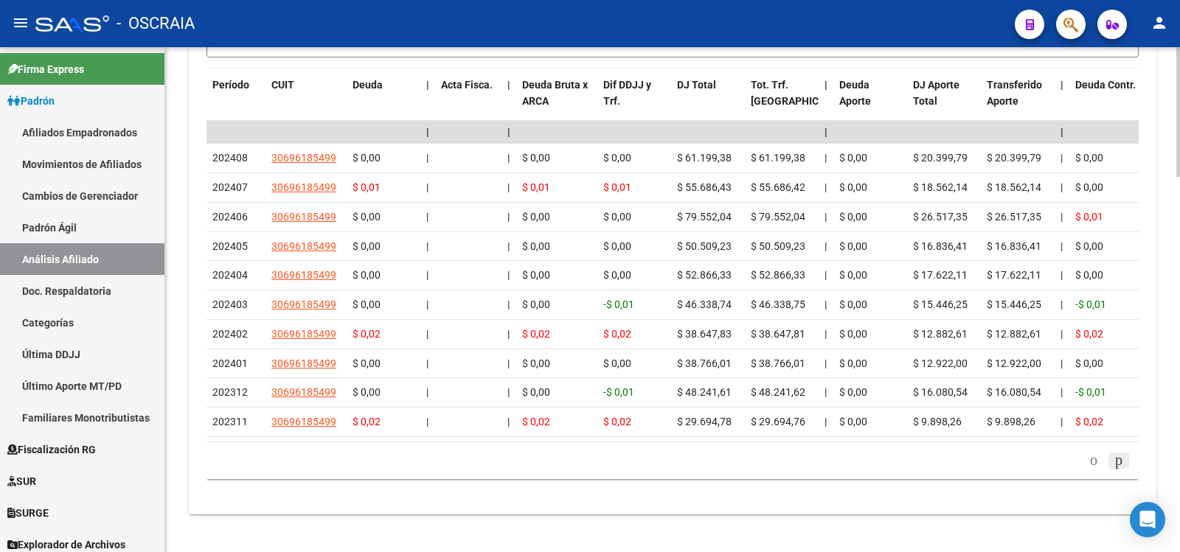
click at [1123, 451] on icon "go to next page" at bounding box center [1119, 460] width 12 height 18
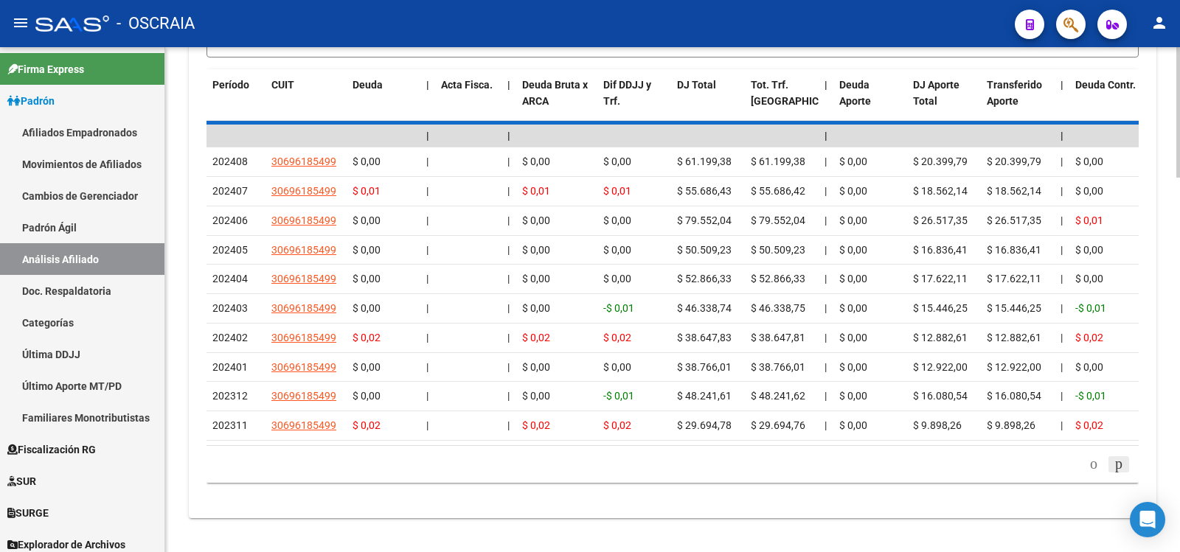
scroll to position [1255, 0]
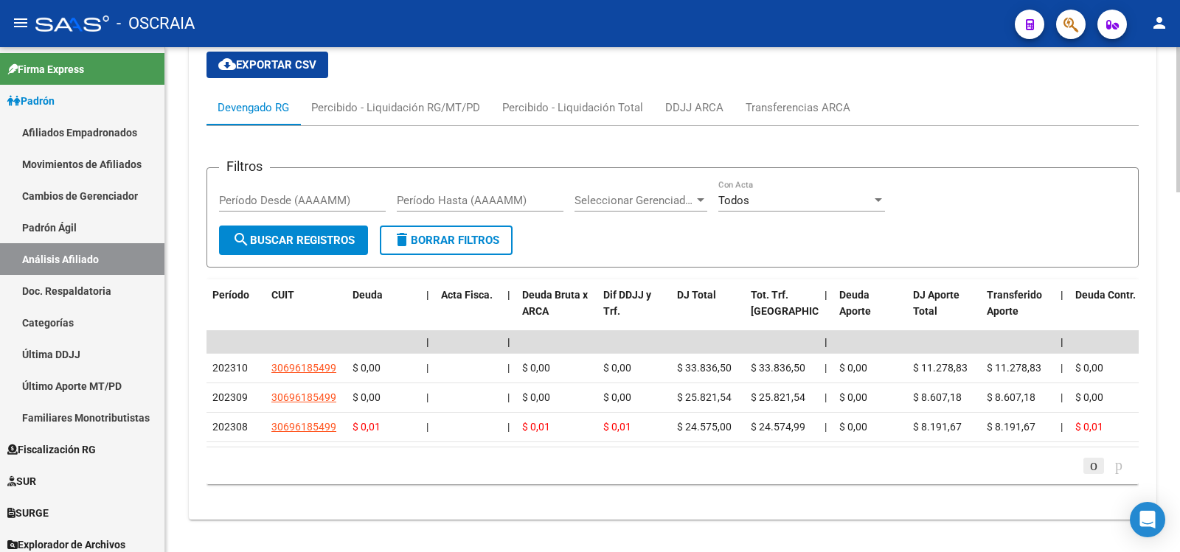
click at [1088, 457] on icon "go to previous page" at bounding box center [1094, 466] width 12 height 18
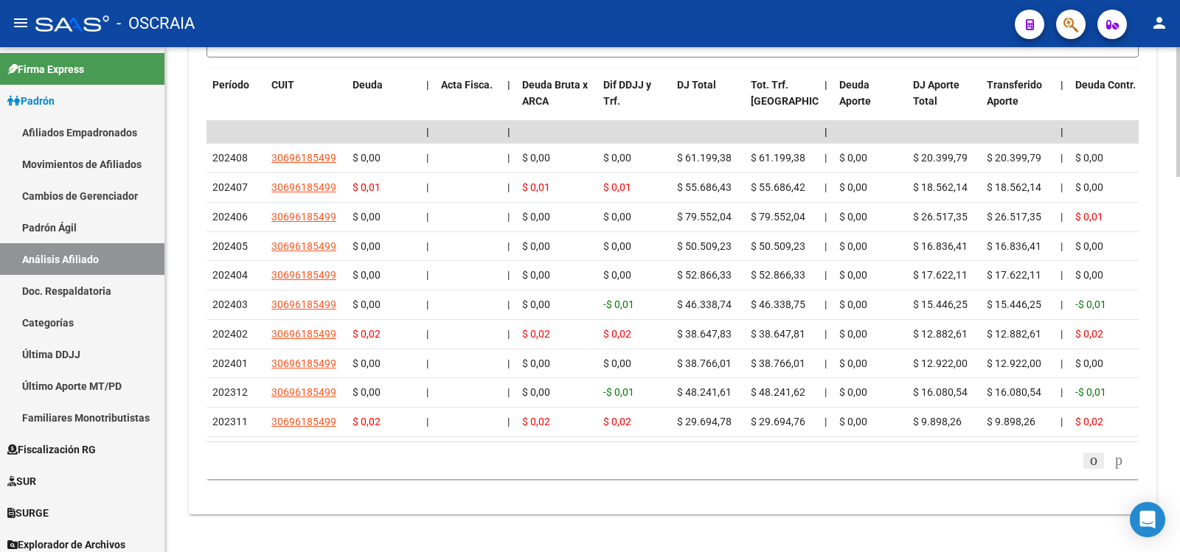
click at [1088, 451] on icon "go to previous page" at bounding box center [1094, 460] width 12 height 18
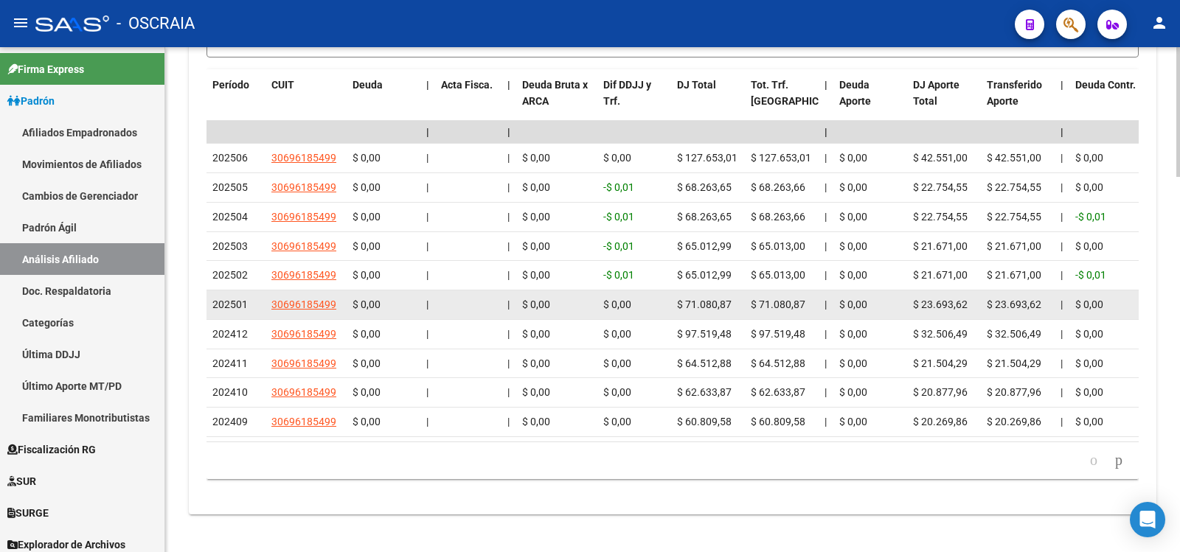
scroll to position [1220, 0]
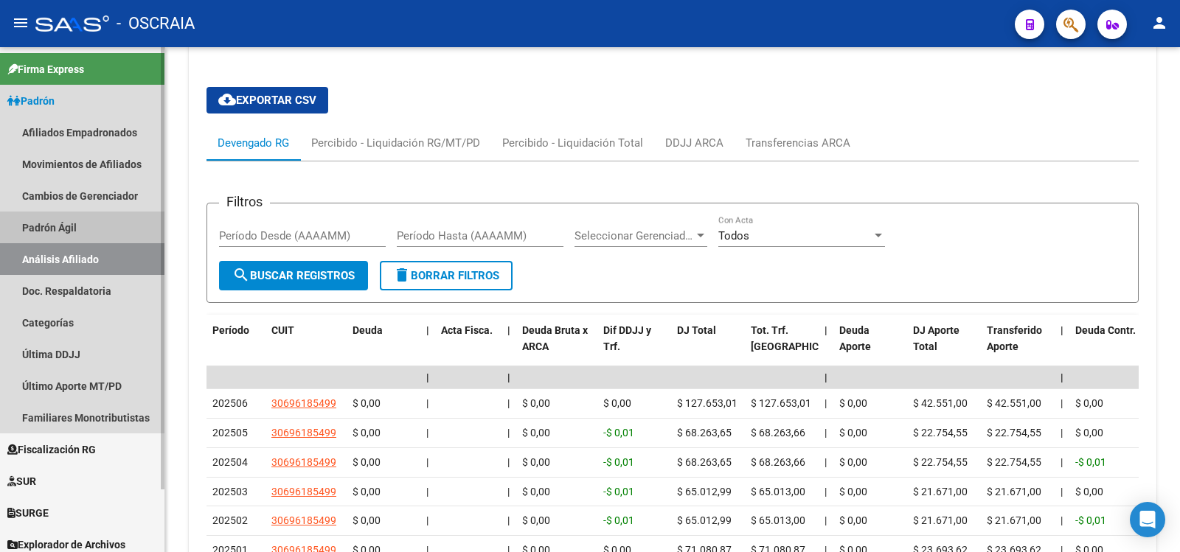
click at [108, 229] on link "Padrón Ágil" at bounding box center [82, 228] width 164 height 32
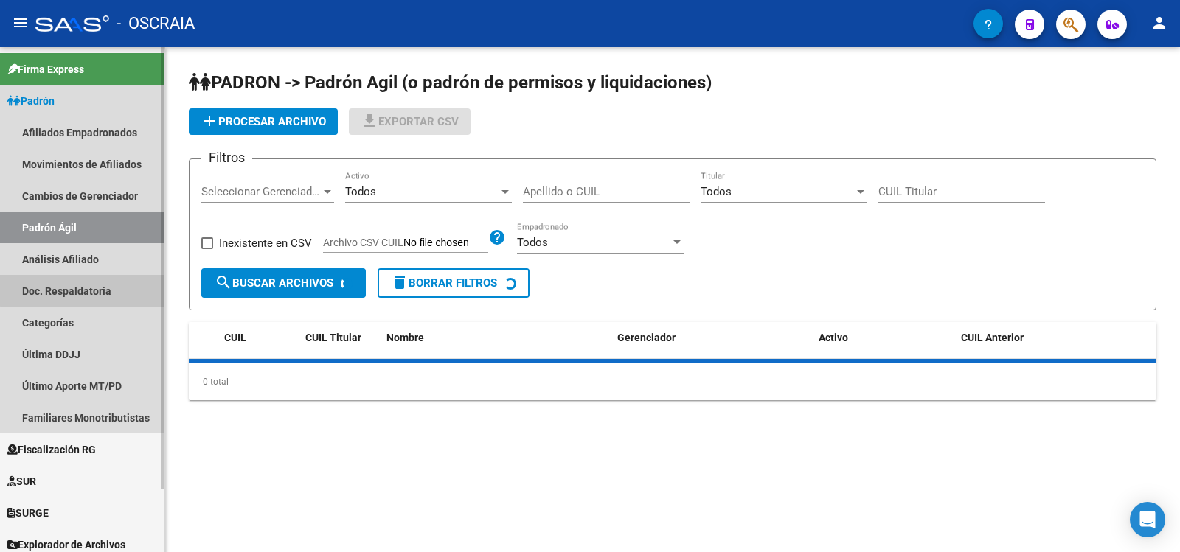
click at [122, 277] on link "Doc. Respaldatoria" at bounding box center [82, 291] width 164 height 32
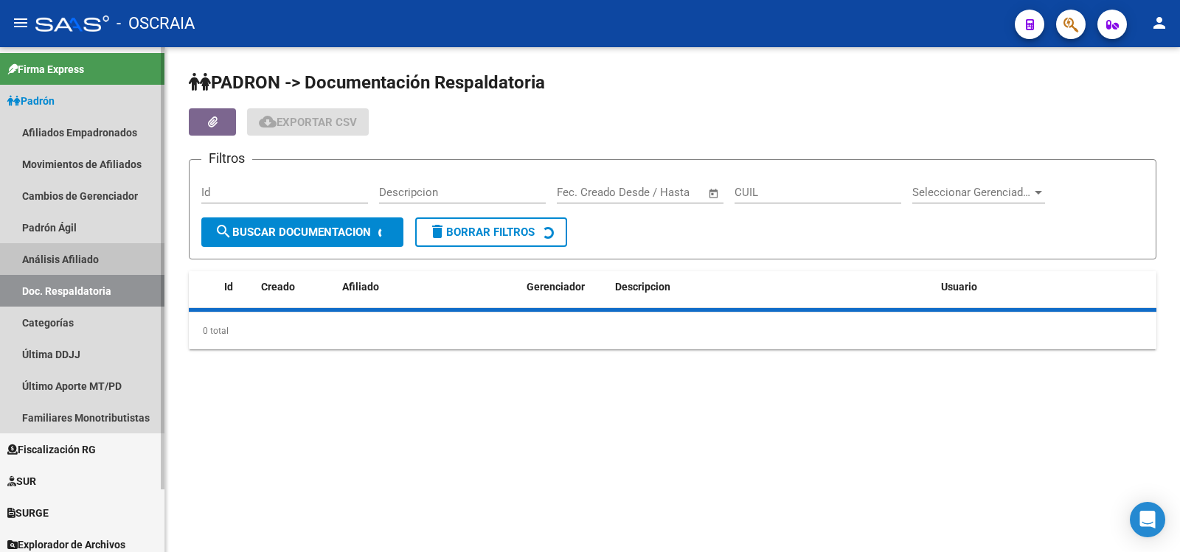
click at [134, 257] on link "Análisis Afiliado" at bounding box center [82, 259] width 164 height 32
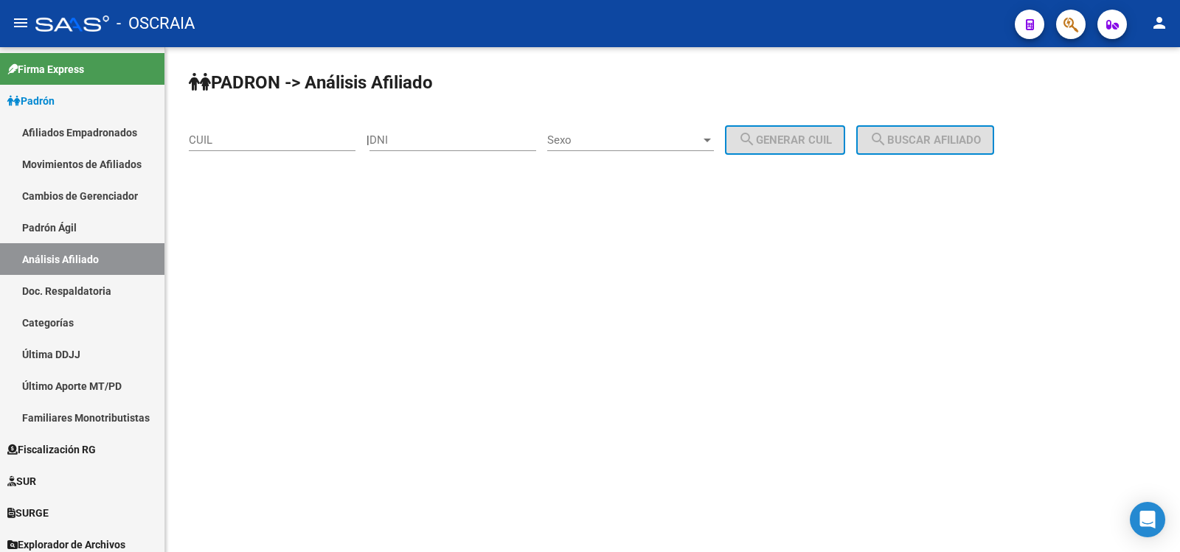
click at [283, 142] on input "CUIL" at bounding box center [272, 140] width 167 height 13
paste input "20-26115074-4"
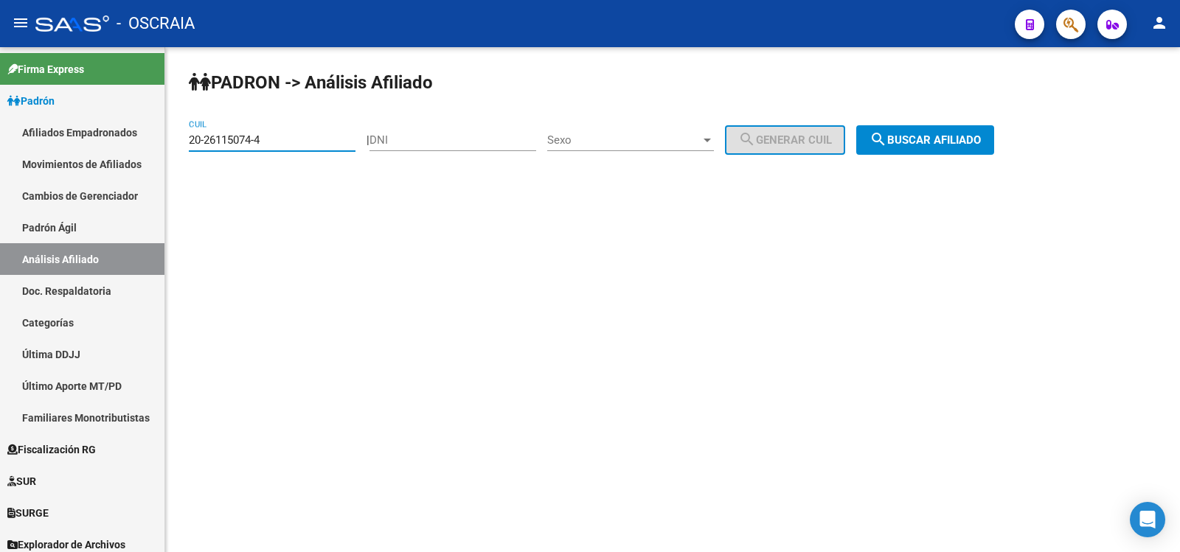
type input "20-26115074-4"
click at [912, 136] on span "search Buscar afiliado" at bounding box center [925, 140] width 111 height 13
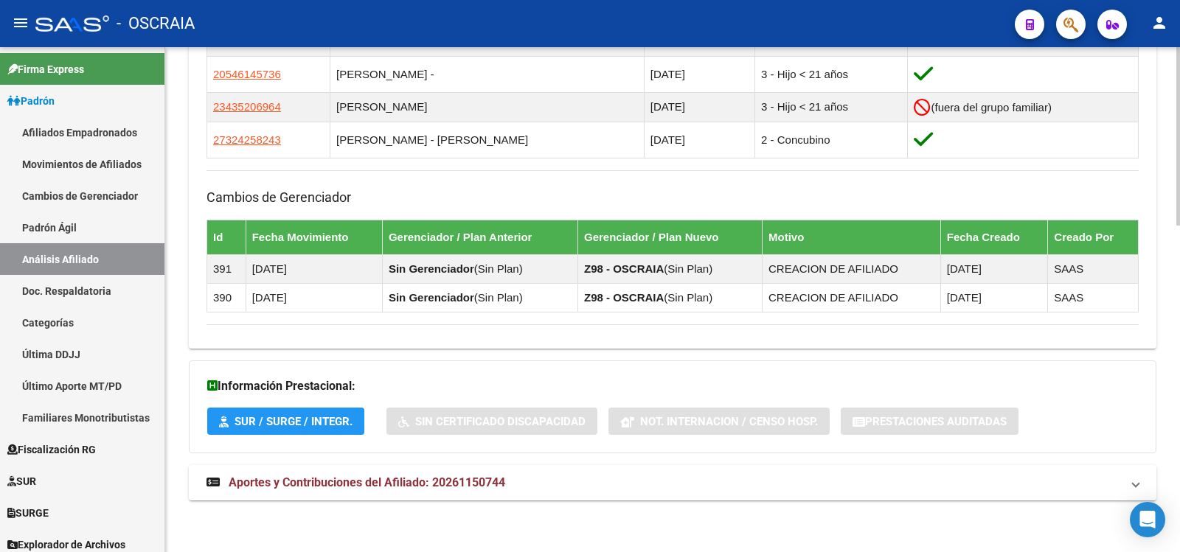
scroll to position [679, 0]
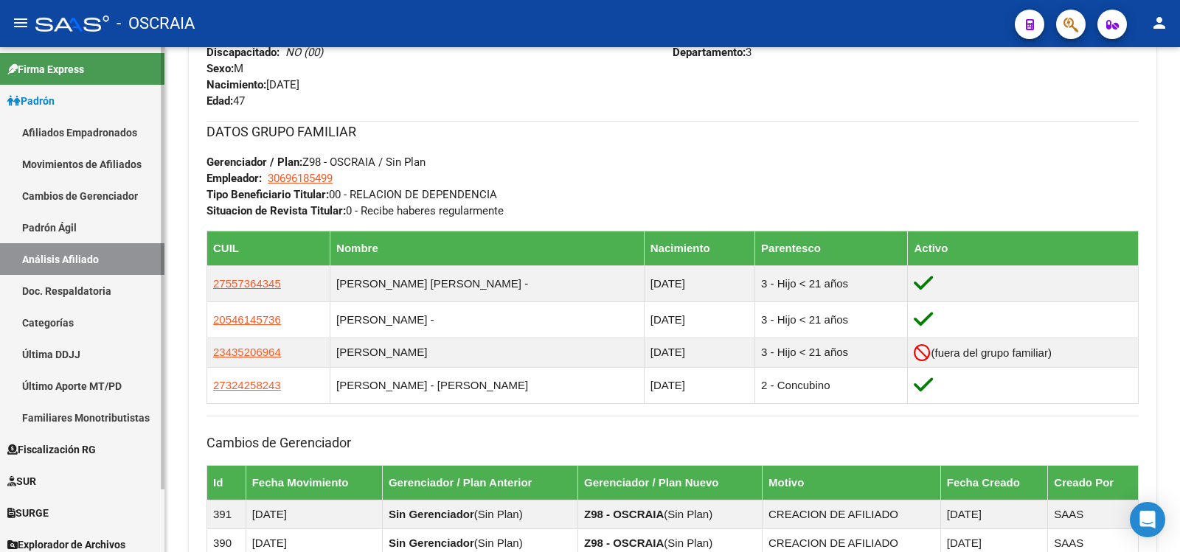
click at [105, 228] on link "Padrón Ágil" at bounding box center [82, 228] width 164 height 32
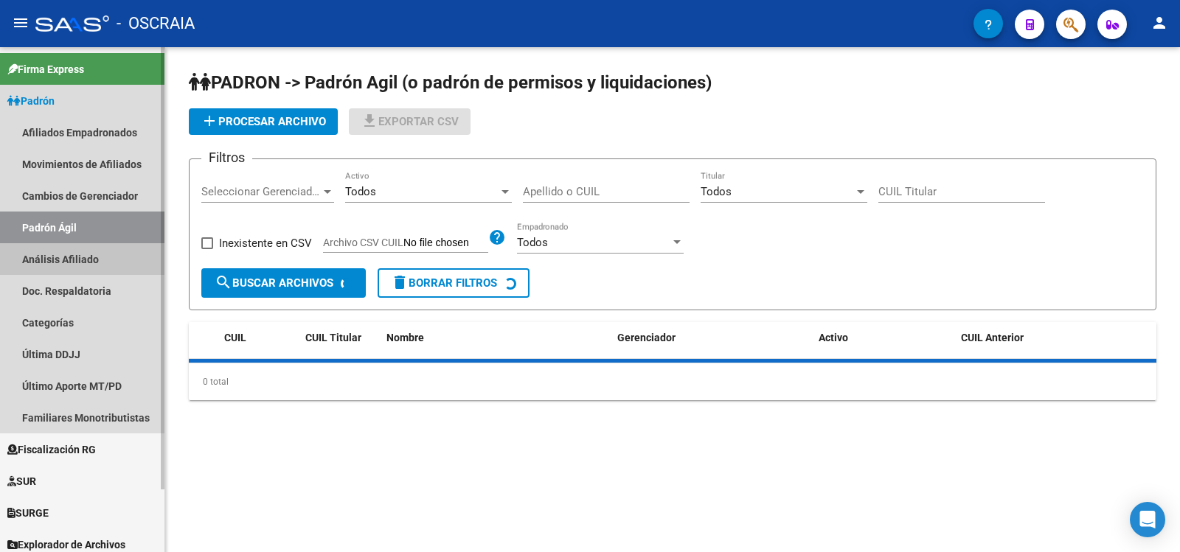
drag, startPoint x: 104, startPoint y: 265, endPoint x: 264, endPoint y: 167, distance: 187.3
click at [104, 266] on link "Análisis Afiliado" at bounding box center [82, 259] width 164 height 32
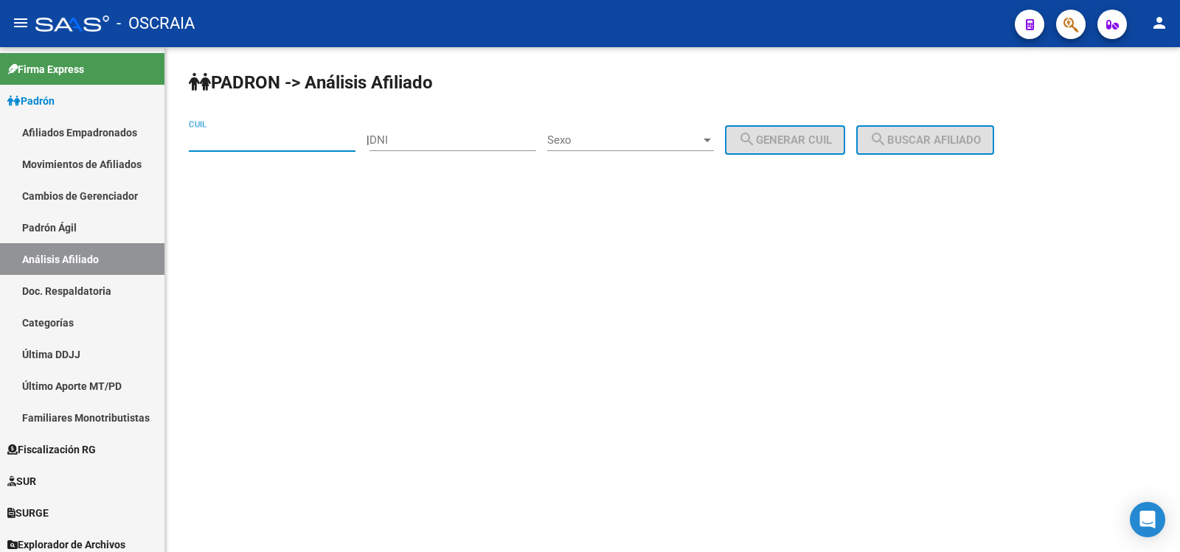
click at [280, 138] on input "CUIL" at bounding box center [272, 140] width 167 height 13
paste input "27-36387143-2"
type input "27-36387143-2"
click at [980, 146] on span "search Buscar afiliado" at bounding box center [925, 140] width 111 height 13
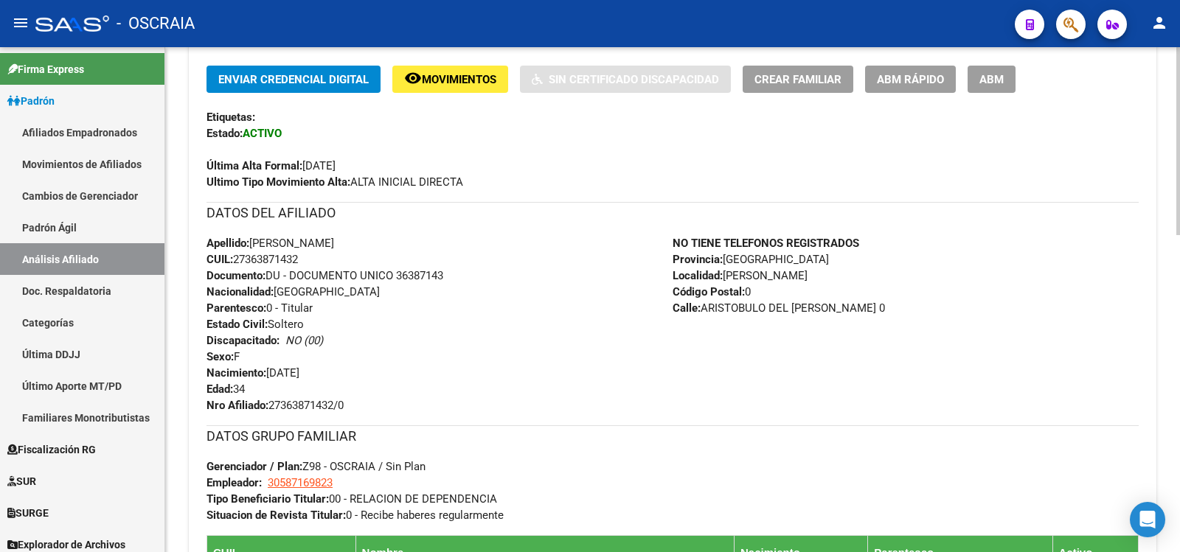
scroll to position [609, 0]
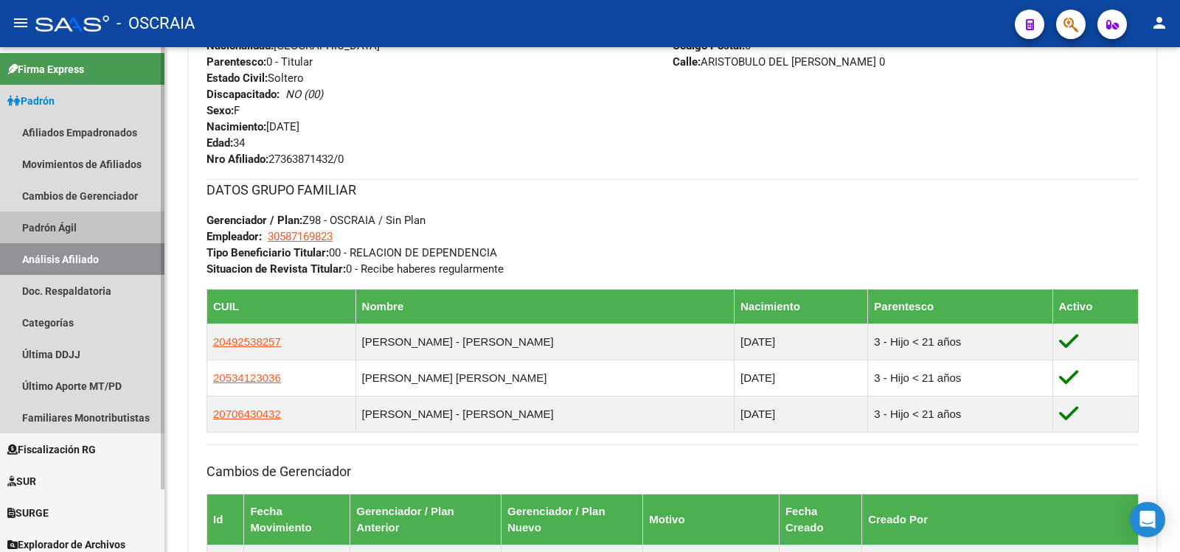
click at [77, 230] on link "Padrón Ágil" at bounding box center [82, 228] width 164 height 32
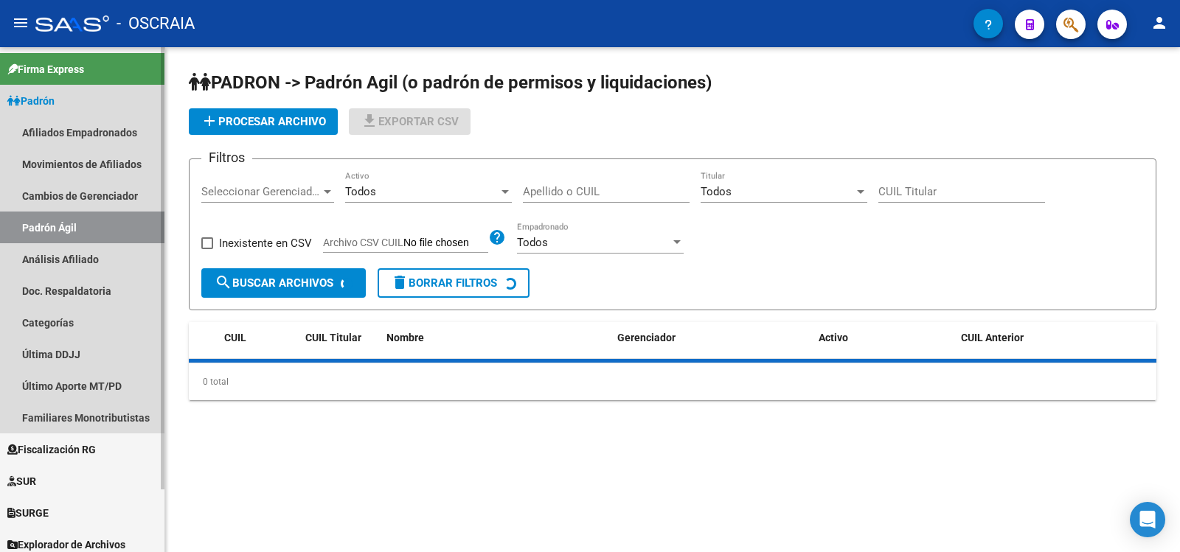
click at [94, 261] on link "Análisis Afiliado" at bounding box center [82, 259] width 164 height 32
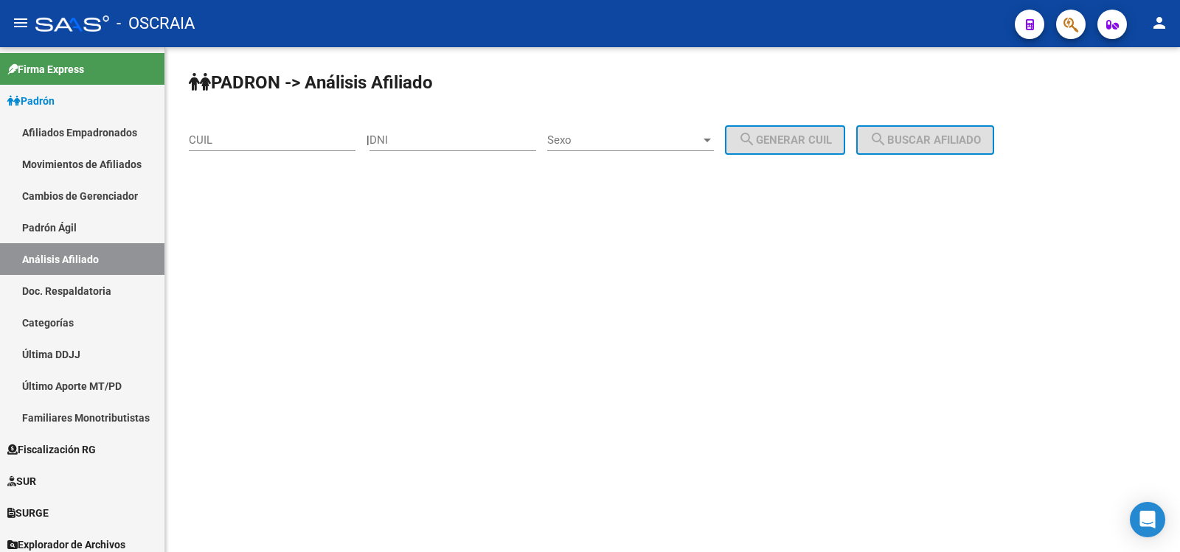
click at [264, 131] on div "CUIL" at bounding box center [272, 135] width 167 height 32
paste input "23-38997065-4"
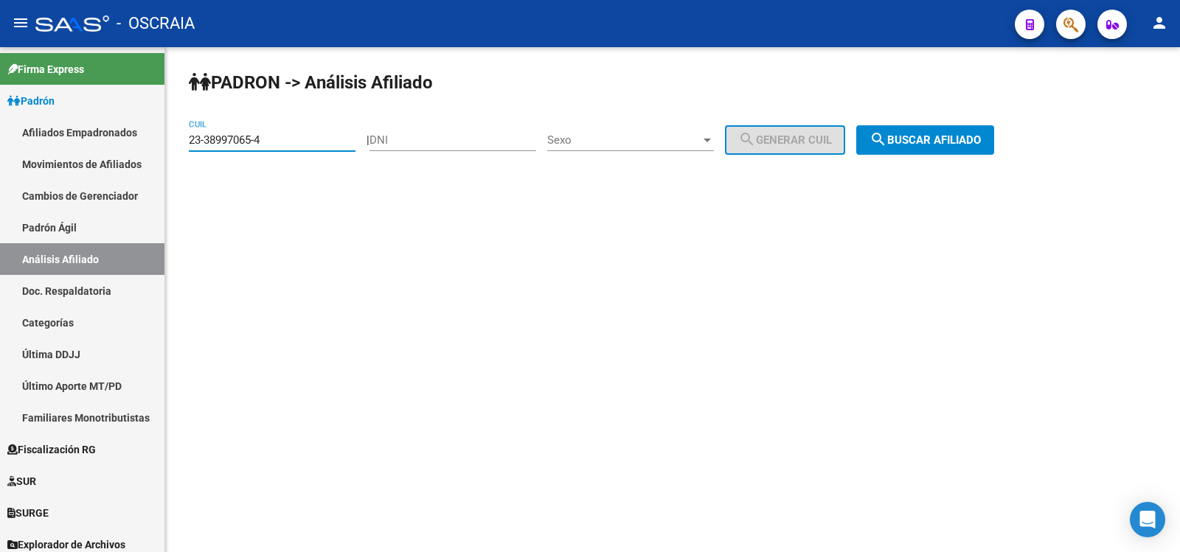
type input "23-38997065-4"
click at [961, 124] on div "[PERSON_NAME] -> Análisis Afiliado 23-38997065-4 CUIL | DNI Sexo Sexo search Ge…" at bounding box center [672, 124] width 1015 height 155
click at [958, 144] on span "search Buscar afiliado" at bounding box center [925, 140] width 111 height 13
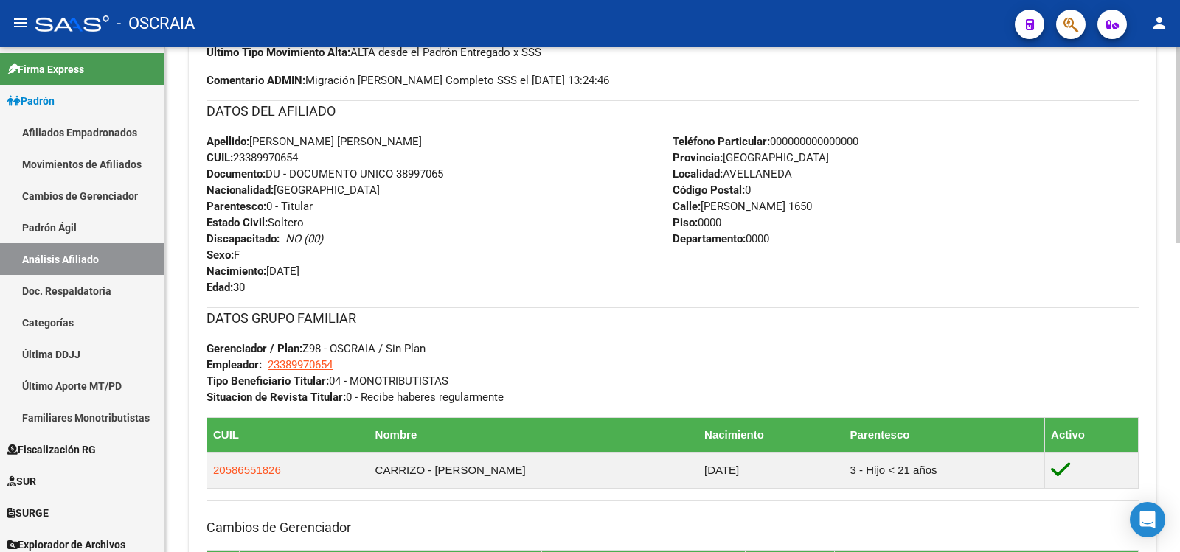
scroll to position [738, 0]
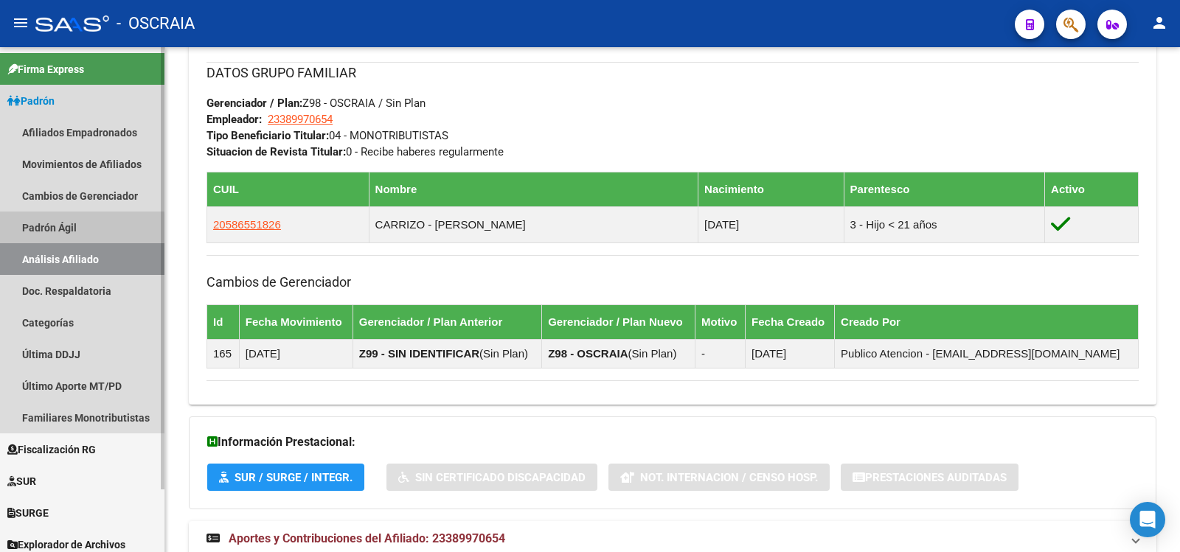
click at [74, 233] on link "Padrón Ágil" at bounding box center [82, 228] width 164 height 32
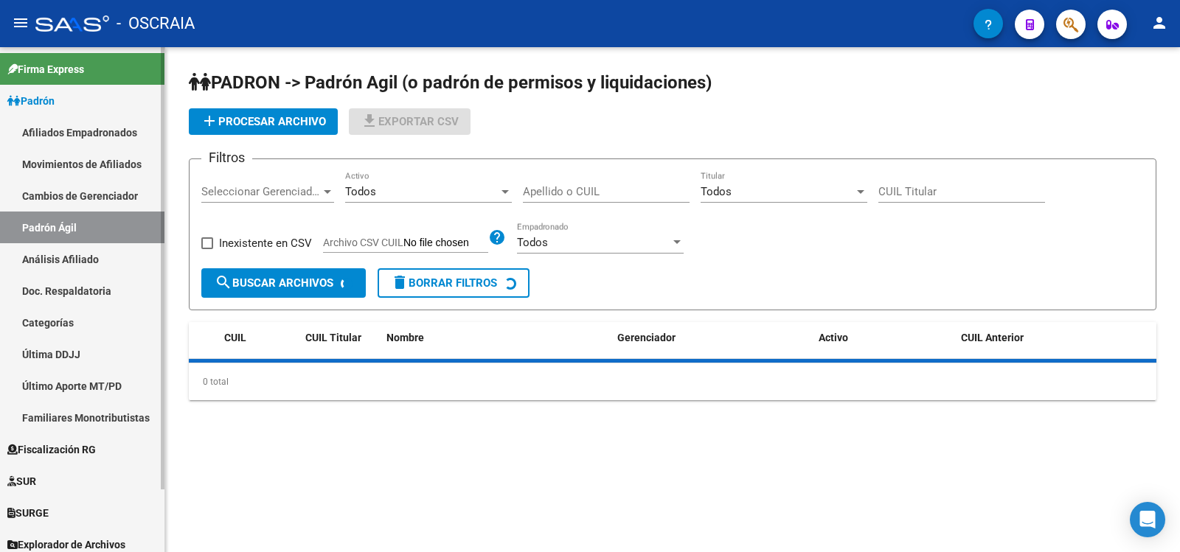
click at [79, 249] on link "Análisis Afiliado" at bounding box center [82, 259] width 164 height 32
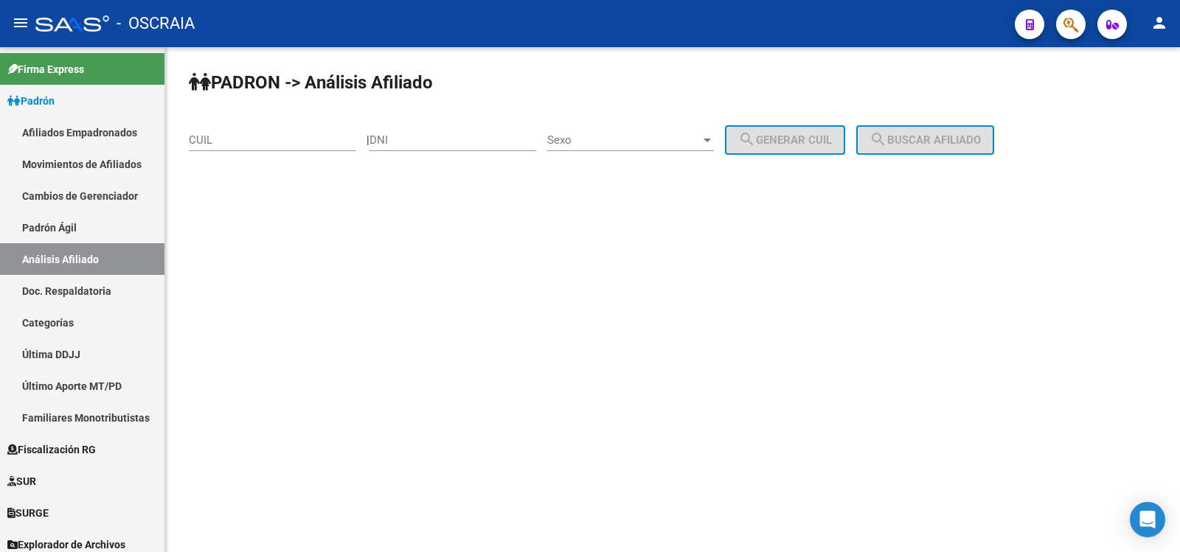
click at [225, 148] on div "CUIL" at bounding box center [272, 135] width 167 height 32
click at [221, 142] on input "CUIL" at bounding box center [272, 140] width 167 height 13
paste input "27-29077763-7"
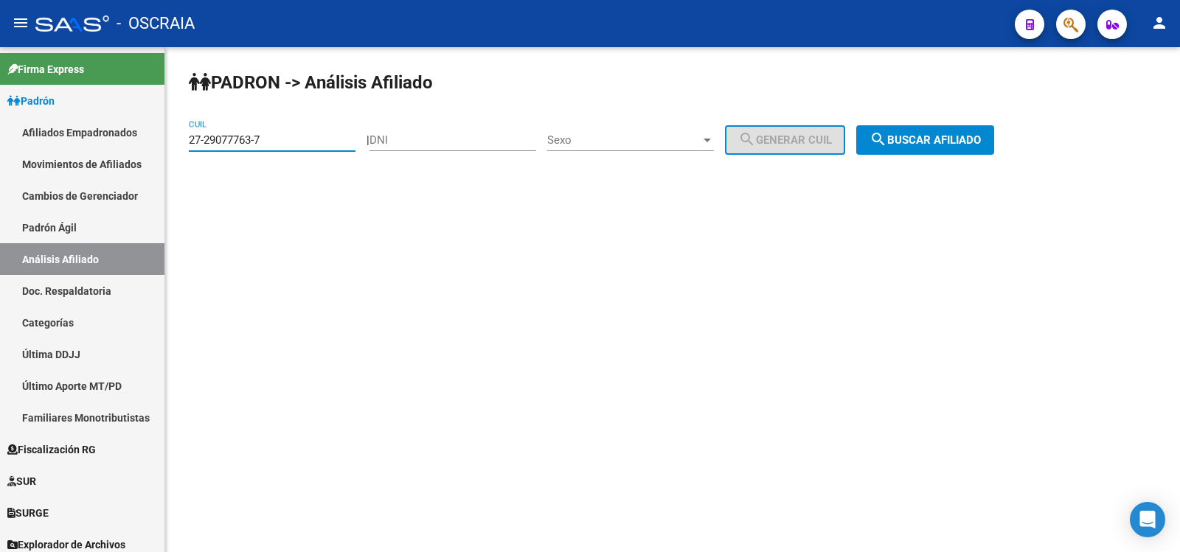
type input "27-29077763-7"
click at [929, 144] on span "search Buscar afiliado" at bounding box center [925, 140] width 111 height 13
click at [929, 144] on div "[PERSON_NAME] -> Análisis Afiliado 27-29077763-7 CUIL | DNI Sexo Sexo search Ge…" at bounding box center [672, 124] width 1015 height 155
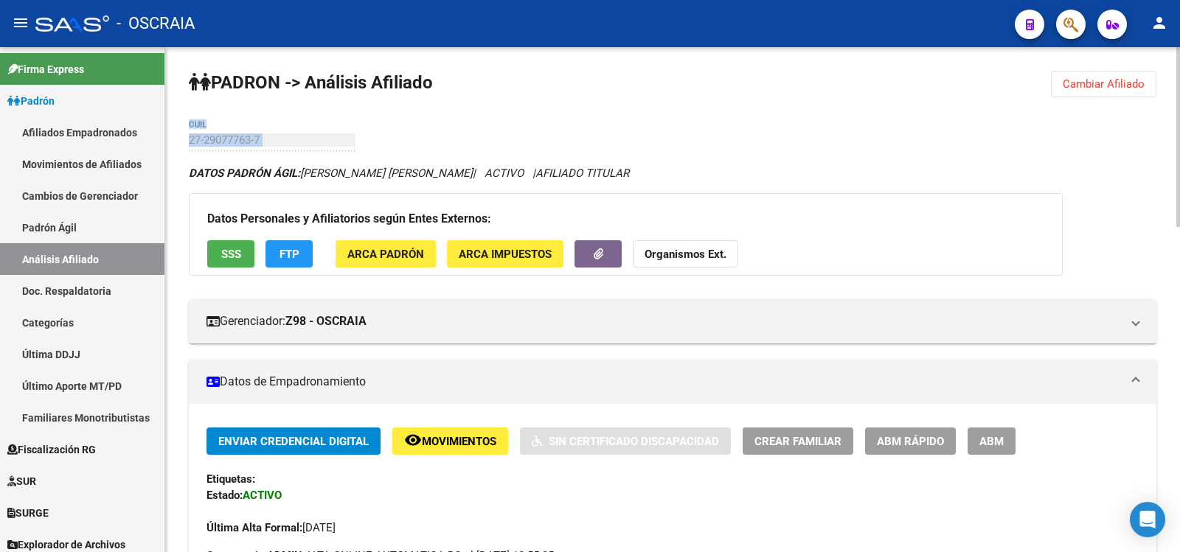
scroll to position [492, 0]
